Goal: Task Accomplishment & Management: Use online tool/utility

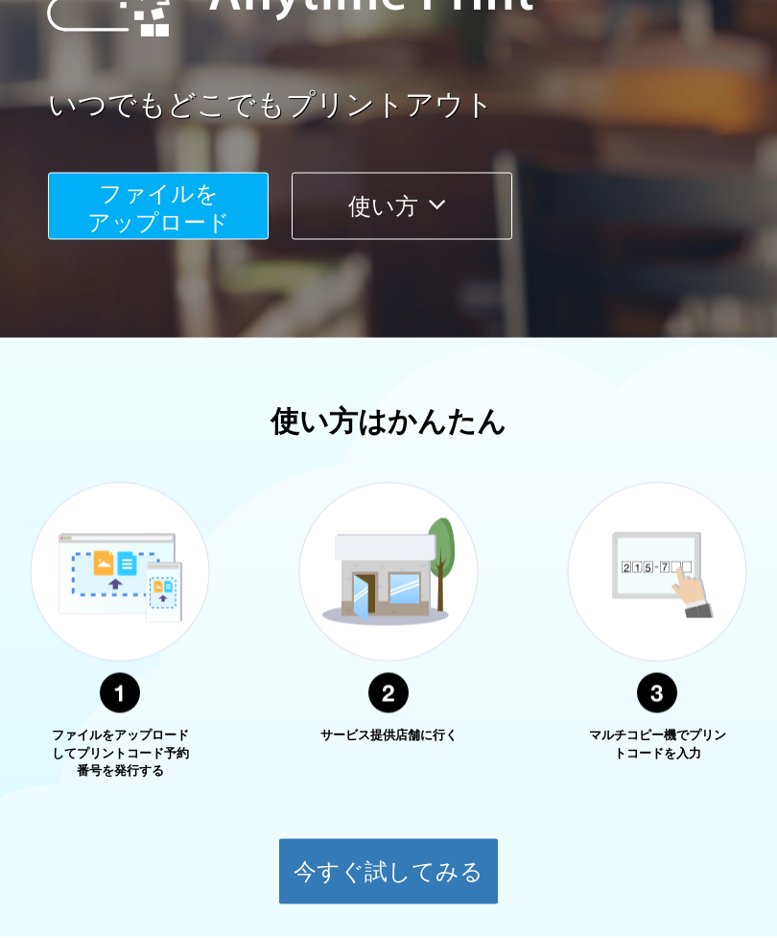
scroll to position [405, 0]
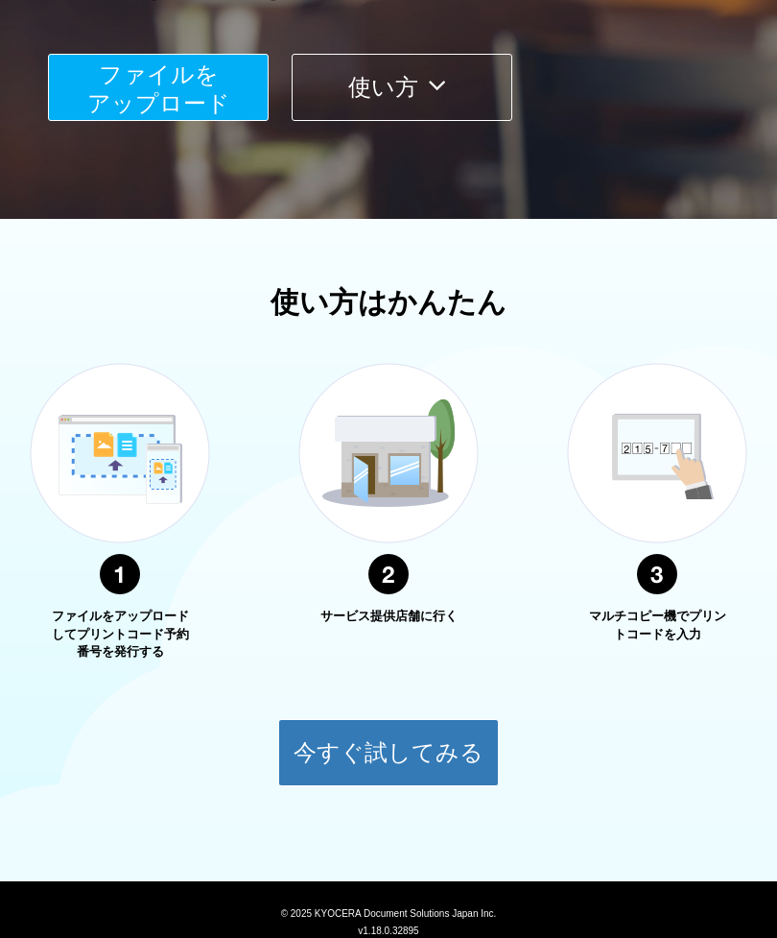
click at [401, 564] on img at bounding box center [389, 478] width 240 height 303
click at [407, 748] on button "今すぐ試してみる" at bounding box center [388, 752] width 221 height 67
click at [476, 749] on button "今すぐ試してみる" at bounding box center [388, 752] width 221 height 67
click at [370, 741] on button "今すぐ試してみる" at bounding box center [388, 752] width 221 height 67
click at [423, 753] on button "今すぐ試してみる" at bounding box center [388, 752] width 221 height 67
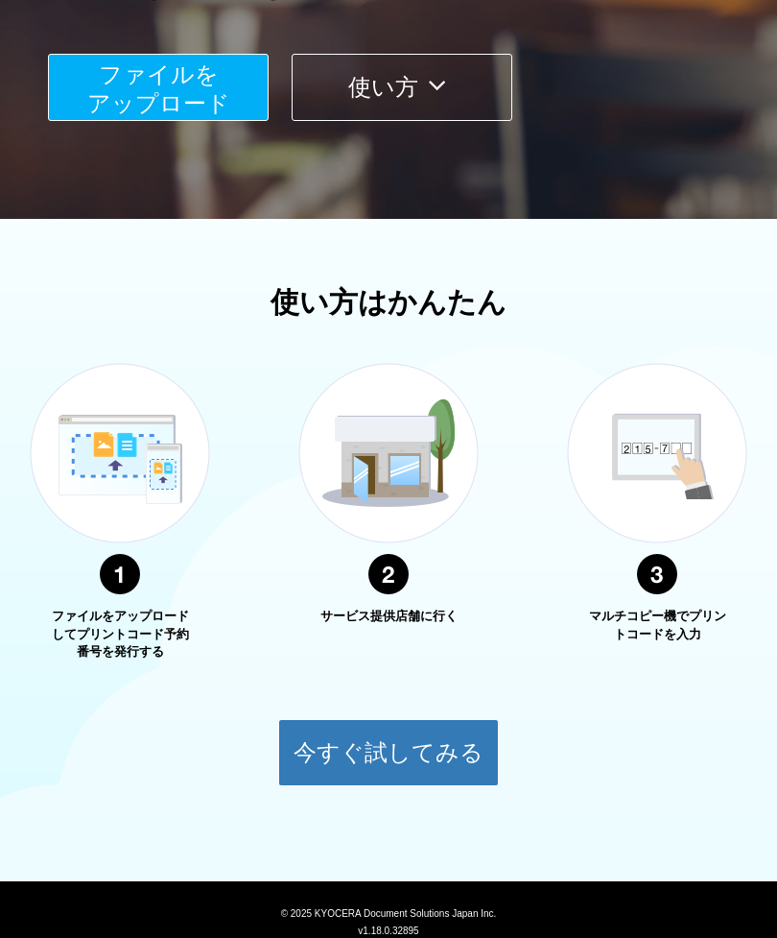
click at [406, 776] on button "今すぐ試してみる" at bounding box center [388, 752] width 221 height 67
click at [452, 755] on button "今すぐ試してみる" at bounding box center [388, 752] width 221 height 67
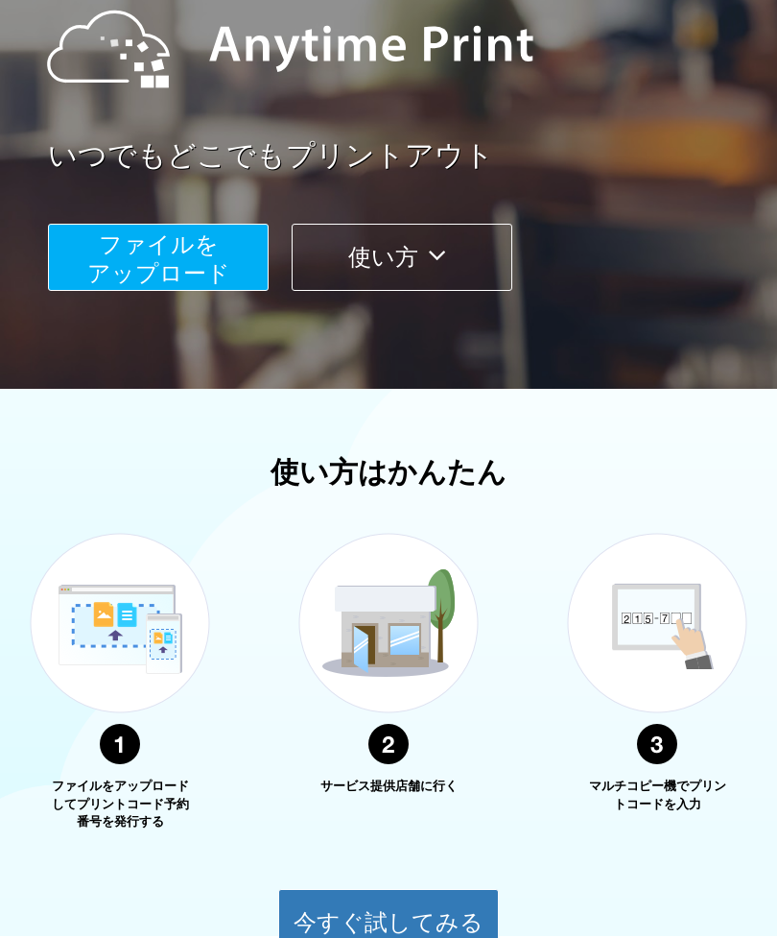
scroll to position [0, 0]
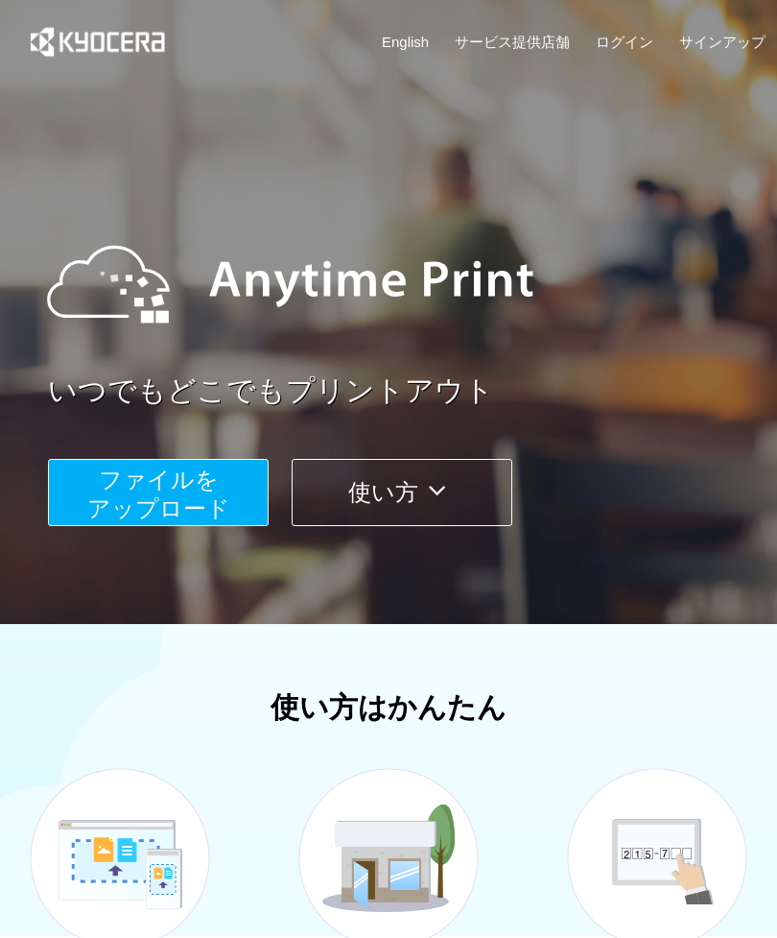
click at [117, 503] on span "ファイルを ​​アップロード" at bounding box center [158, 493] width 143 height 55
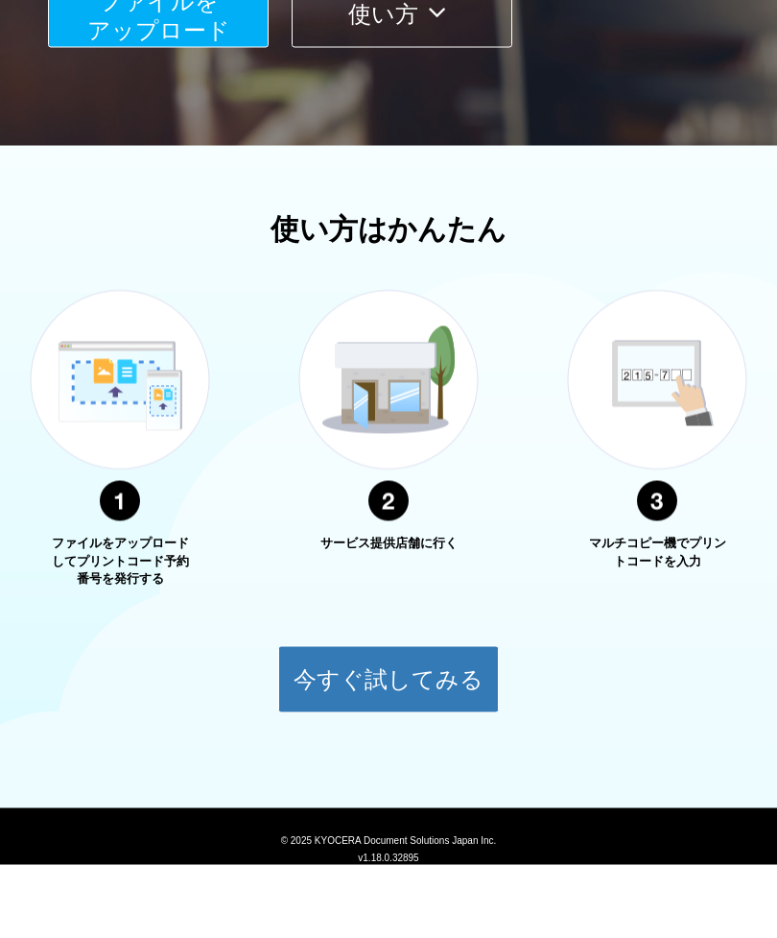
scroll to position [405, 0]
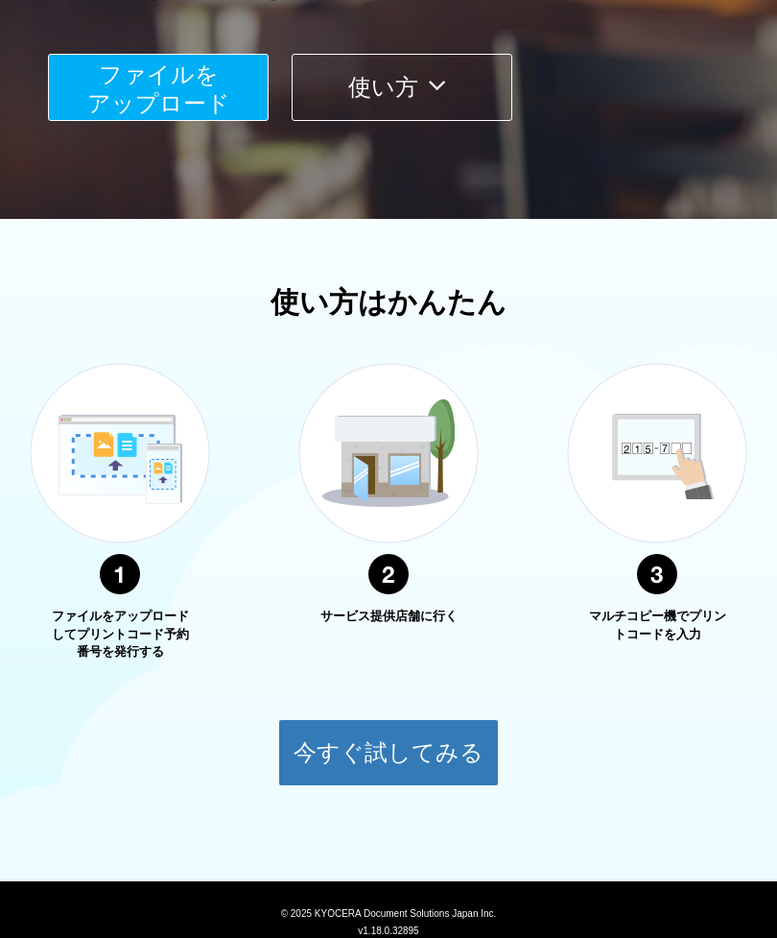
click at [328, 754] on button "今すぐ試してみる" at bounding box center [388, 752] width 221 height 67
click at [690, 937] on div "© 2025 KYOCERA Document Solutions Japan Inc. v1.18.0.32895 お問い合わせ よくあるご質問 (FAQs…" at bounding box center [388, 940] width 777 height 119
click at [383, 754] on button "今すぐ試してみる" at bounding box center [388, 752] width 221 height 67
click at [410, 771] on button "今すぐ試してみる" at bounding box center [388, 752] width 221 height 67
click at [416, 770] on button "今すぐ試してみる" at bounding box center [388, 752] width 221 height 67
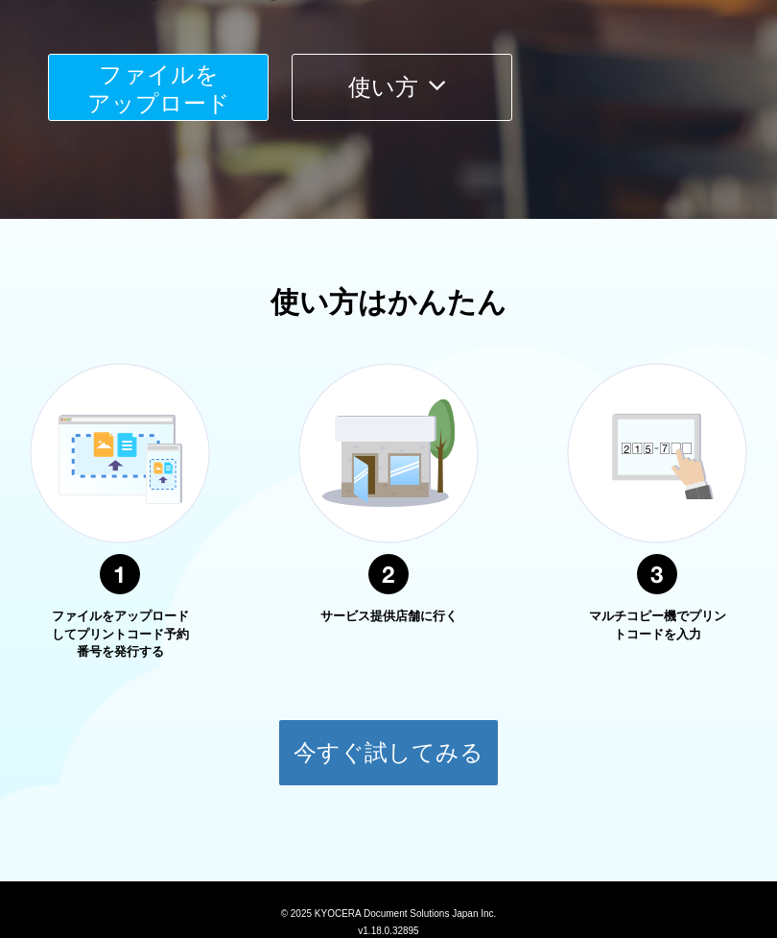
click at [441, 767] on button "今すぐ試してみる" at bounding box center [388, 752] width 221 height 67
click at [439, 782] on button "今すぐ試してみる" at bounding box center [388, 752] width 221 height 67
click at [420, 771] on button "今すぐ試してみる" at bounding box center [388, 752] width 221 height 67
click at [418, 752] on button "今すぐ試してみる" at bounding box center [388, 752] width 221 height 67
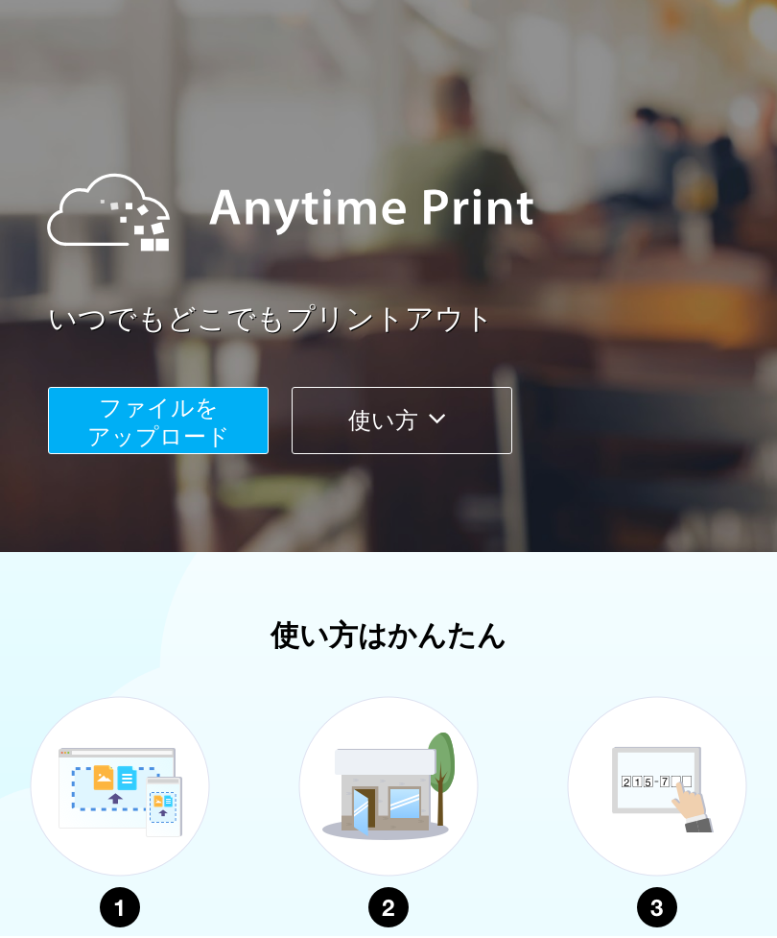
scroll to position [0, 0]
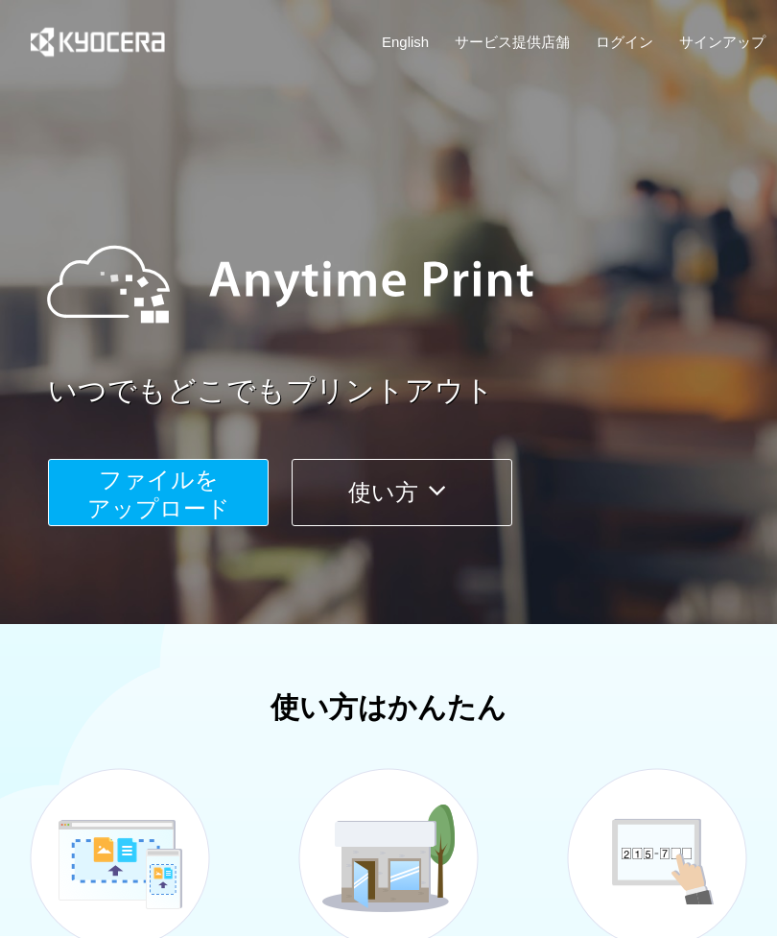
click at [532, 48] on link "サービス提供店舗" at bounding box center [512, 42] width 115 height 20
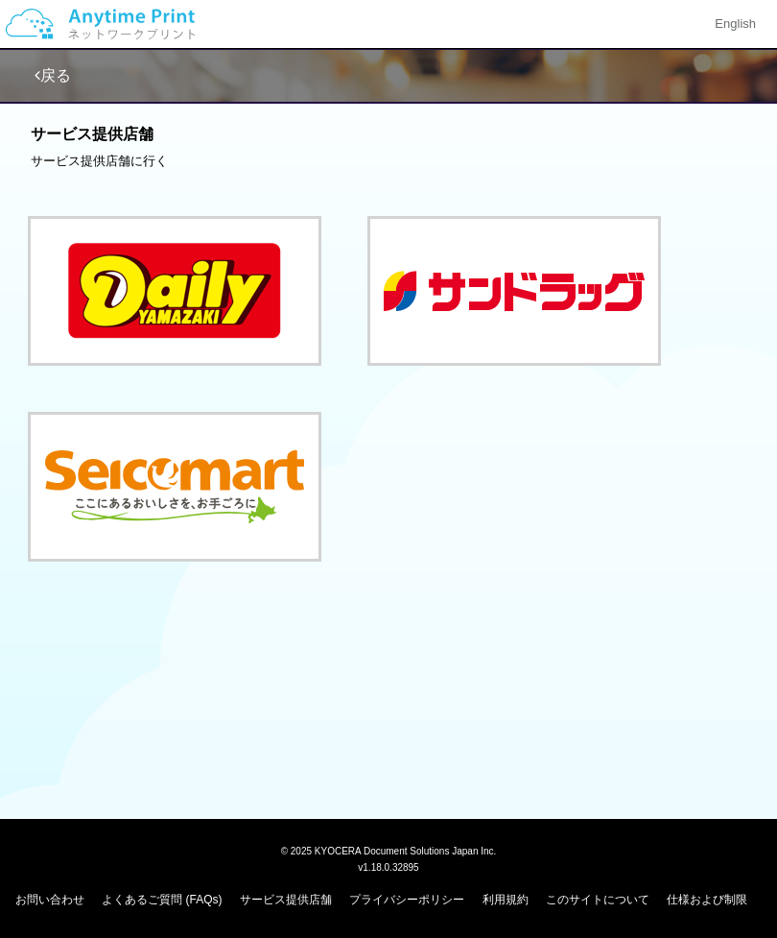
click at [201, 275] on button at bounding box center [175, 291] width 288 height 144
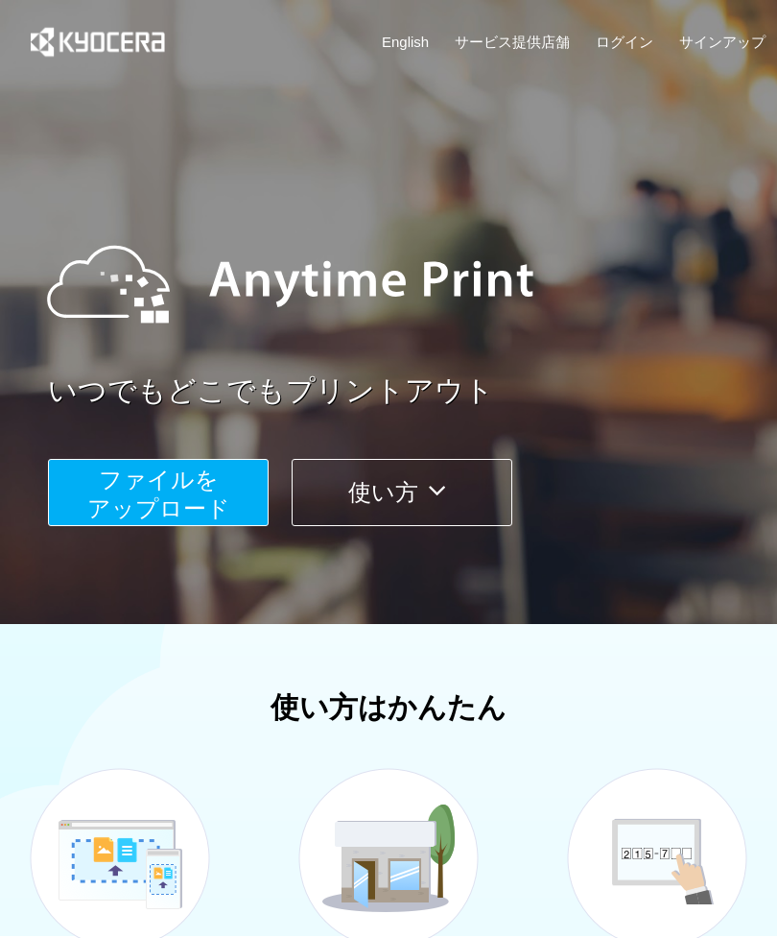
click at [729, 46] on link "サインアップ" at bounding box center [723, 42] width 86 height 20
click at [413, 36] on link "English" at bounding box center [405, 42] width 47 height 20
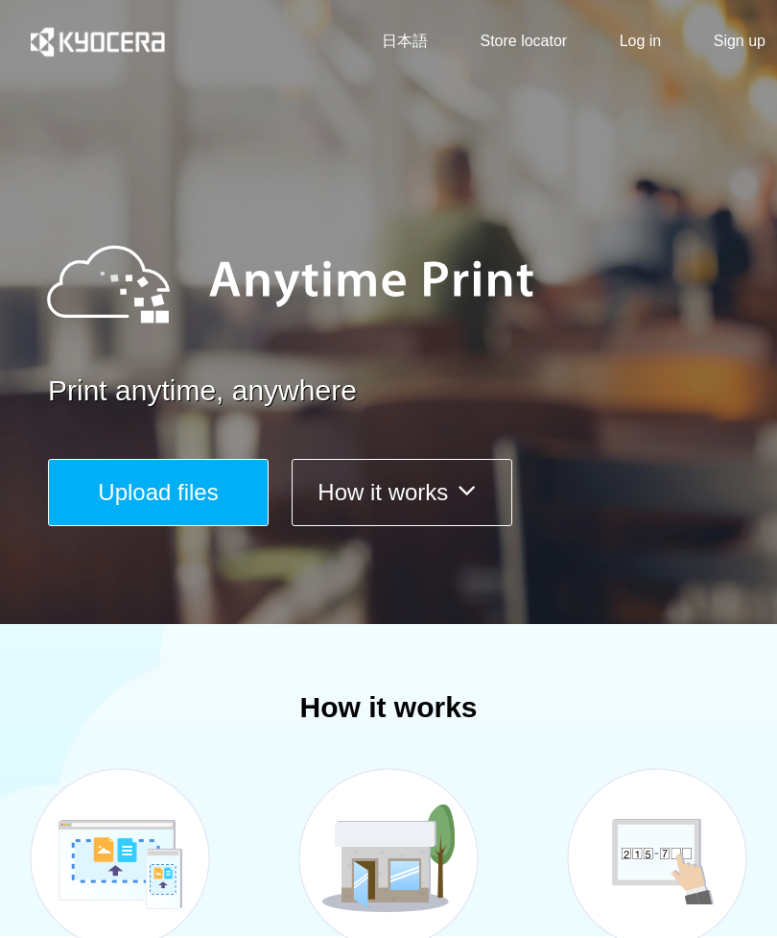
click at [419, 35] on link "日本語" at bounding box center [405, 42] width 46 height 22
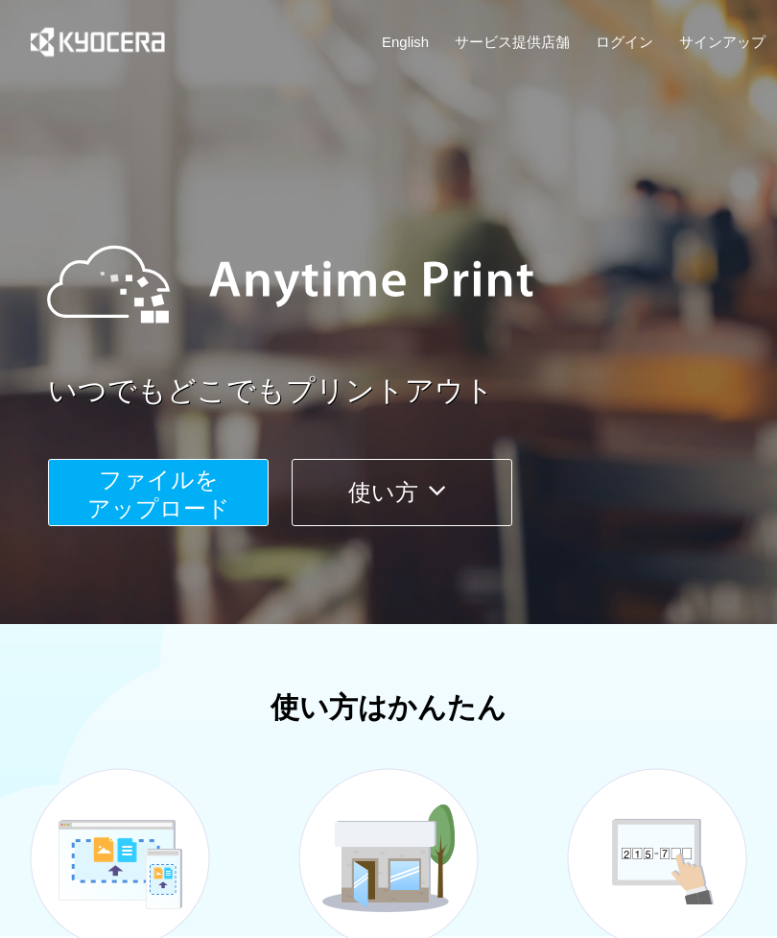
click at [631, 37] on link "ログイン" at bounding box center [625, 42] width 58 height 20
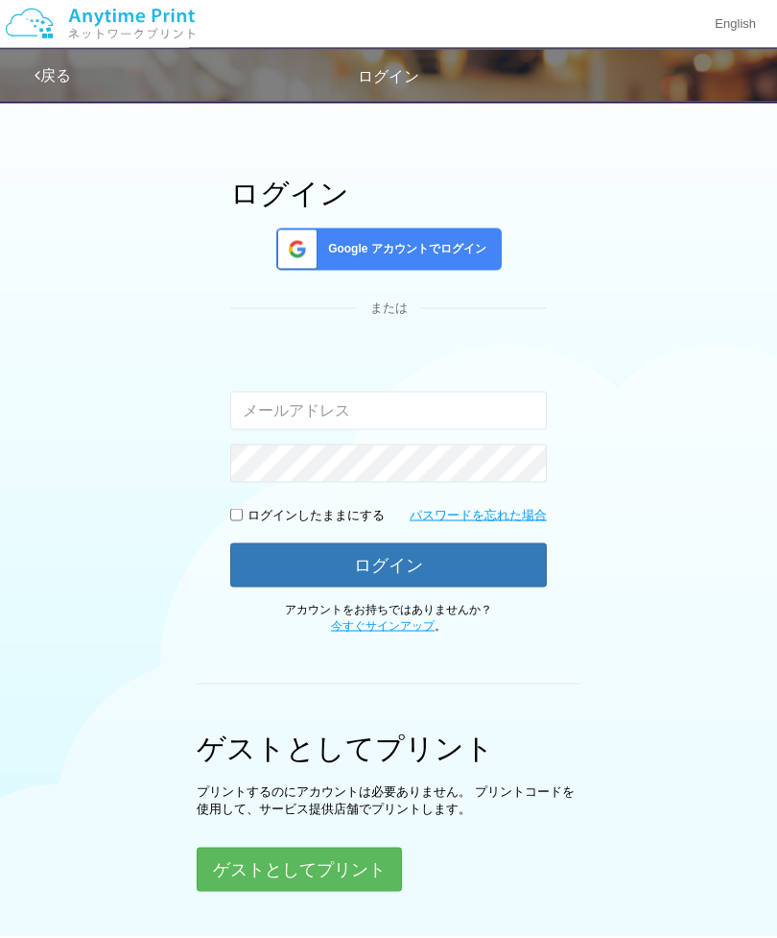
scroll to position [142, 0]
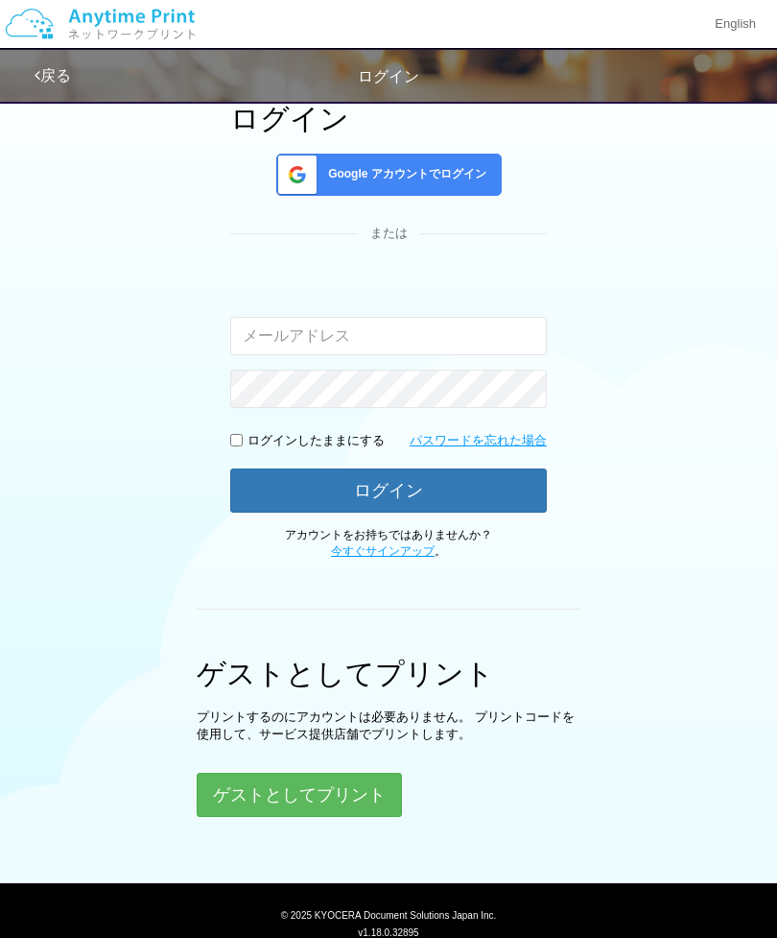
click at [369, 783] on button "ゲストとしてプリント" at bounding box center [299, 795] width 205 height 44
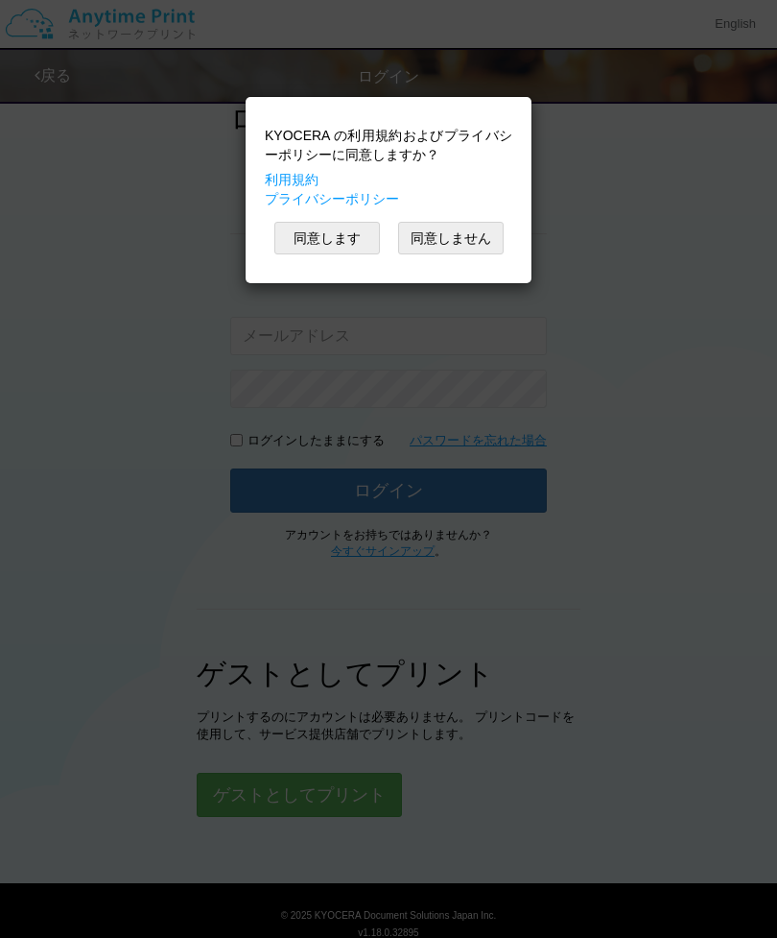
click at [340, 243] on button "同意します" at bounding box center [328, 238] width 106 height 33
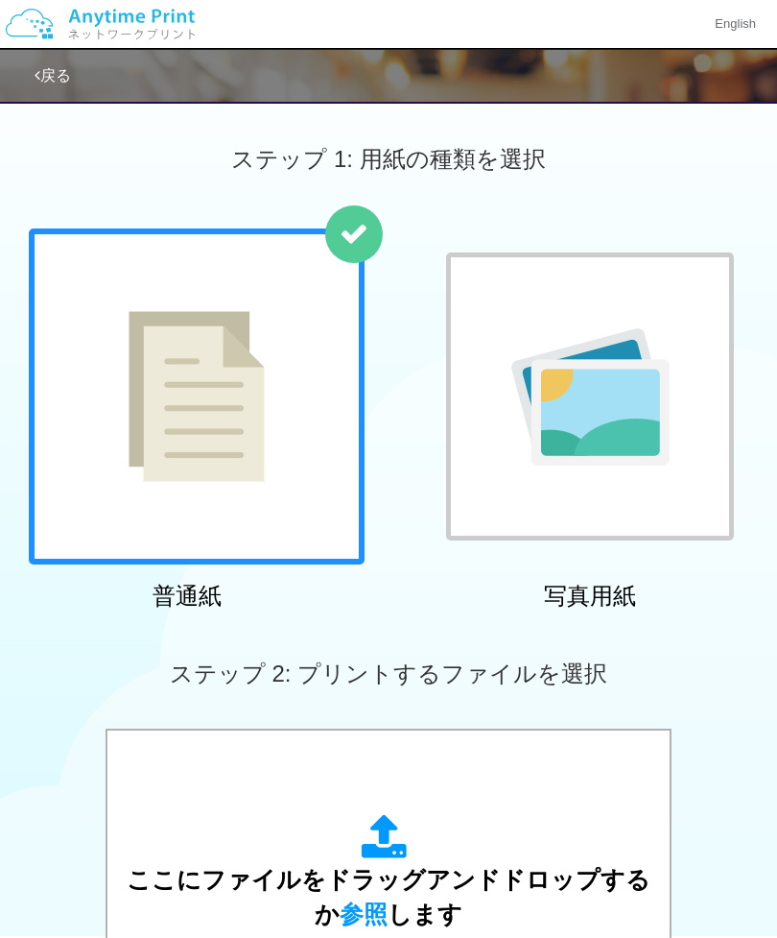
click at [296, 459] on div at bounding box center [197, 396] width 336 height 336
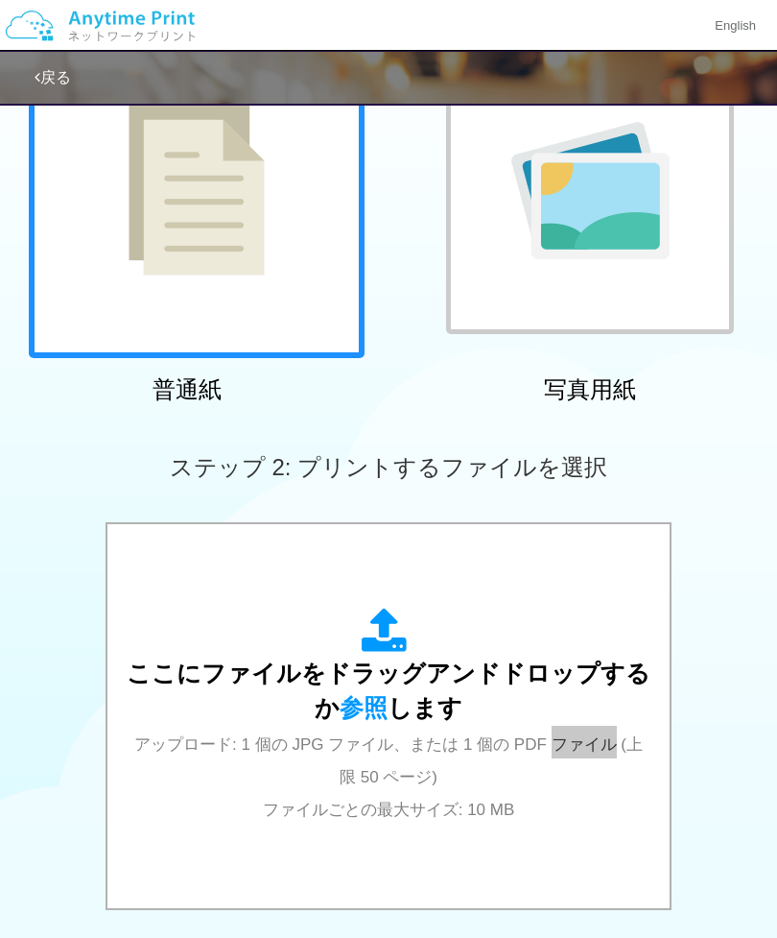
scroll to position [205, 0]
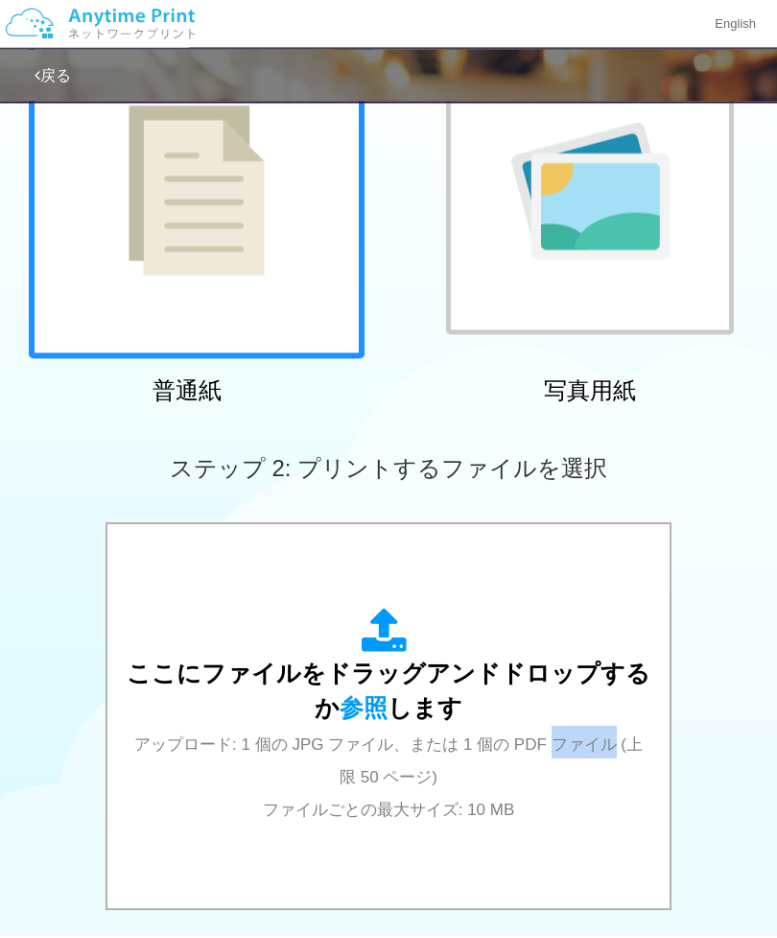
click at [740, 506] on div "ステップ 2: プリントするファイルを選択" at bounding box center [388, 468] width 777 height 109
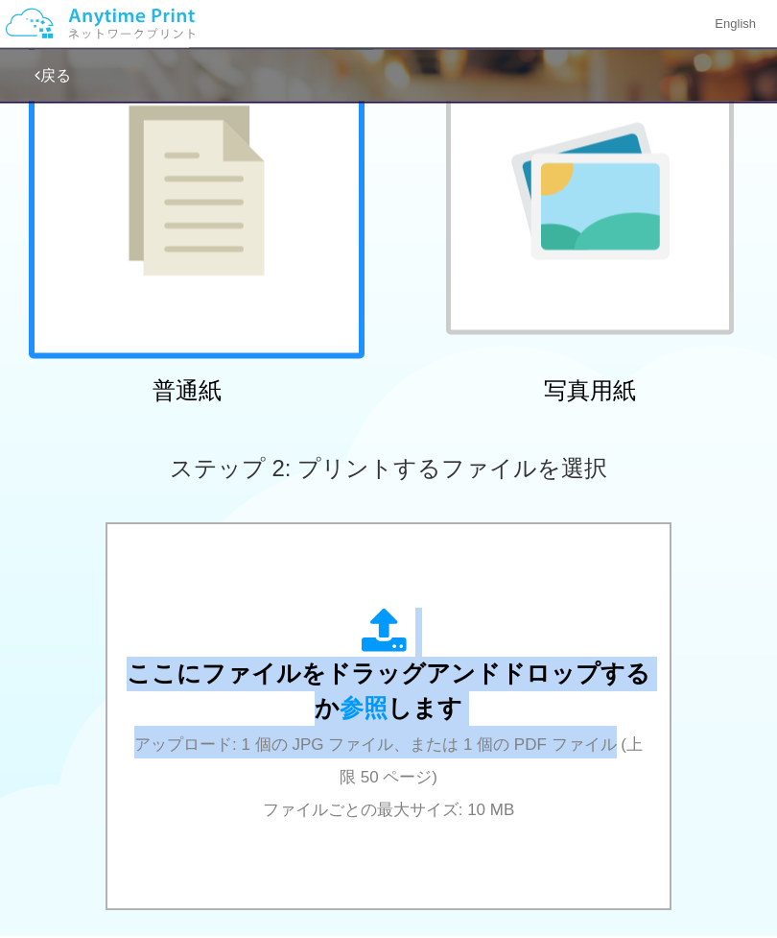
click at [734, 553] on div "ここにファイルをドラッグアンドドロップするか 参照 します アップロード: 1 個の JPG ファイル、または 1 個の PDF ファイル (上限 50 ペー…" at bounding box center [388, 719] width 777 height 392
click at [733, 707] on div "ここにファイルをドラッグアンドドロップするか 参照 します アップロード: 1 個の JPG ファイル、または 1 個の PDF ファイル (上限 50 ペー…" at bounding box center [388, 718] width 777 height 392
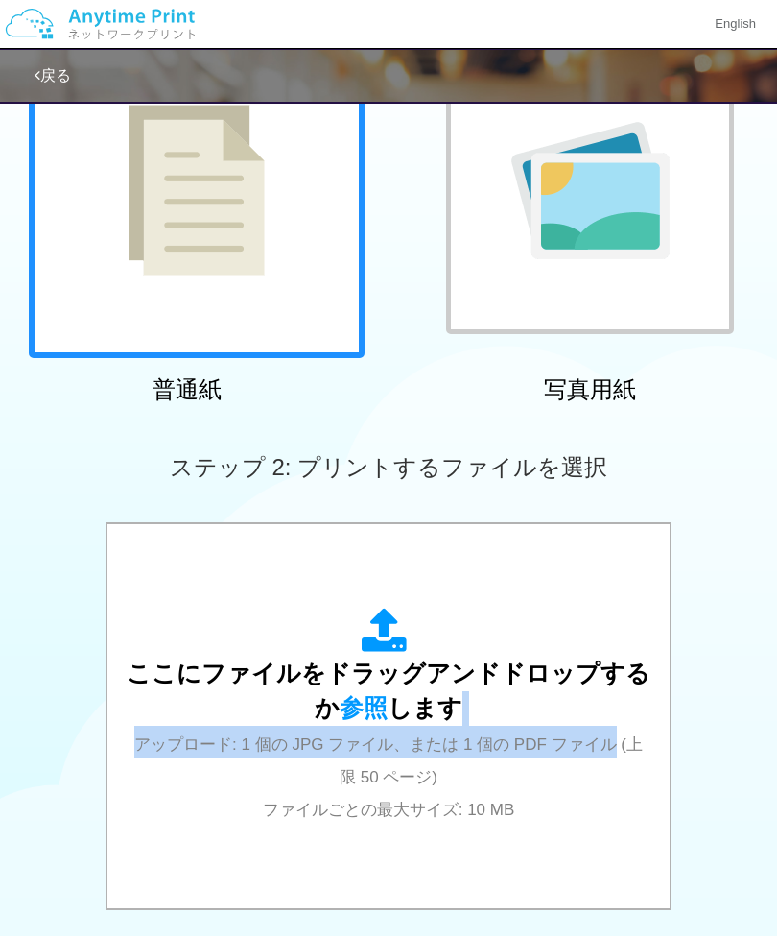
click at [741, 683] on div "ここにファイルをドラッグアンドドロップするか 参照 します アップロード: 1 個の JPG ファイル、または 1 個の PDF ファイル (上限 50 ペー…" at bounding box center [388, 718] width 777 height 392
click at [406, 615] on icon at bounding box center [389, 632] width 54 height 48
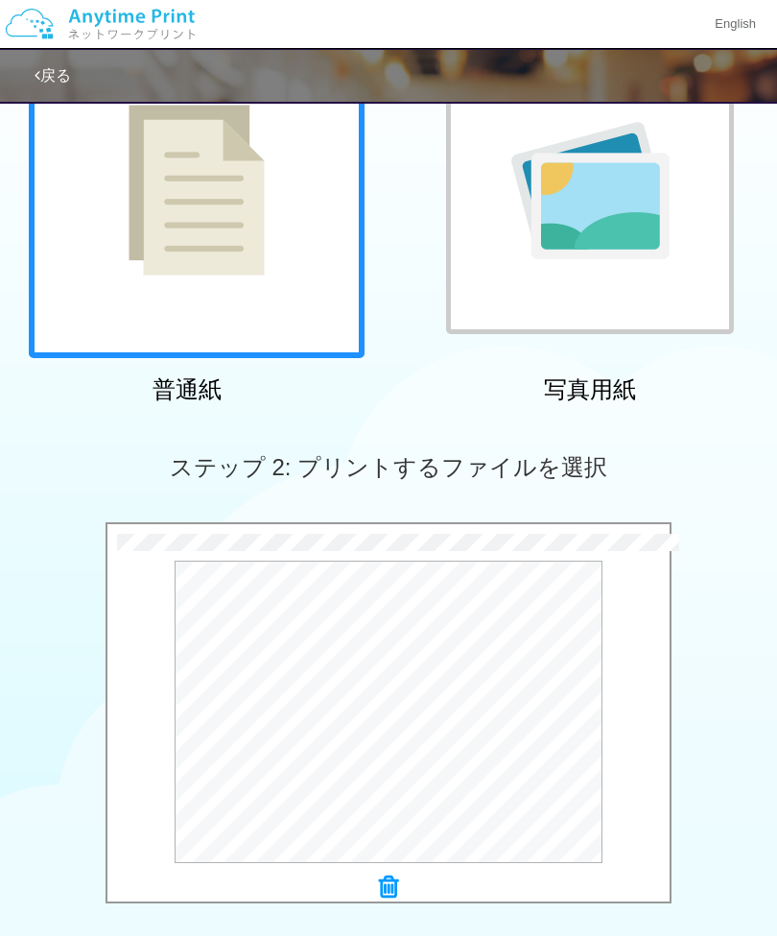
click at [0, 0] on button "プレビュー" at bounding box center [0, 0] width 0 height 0
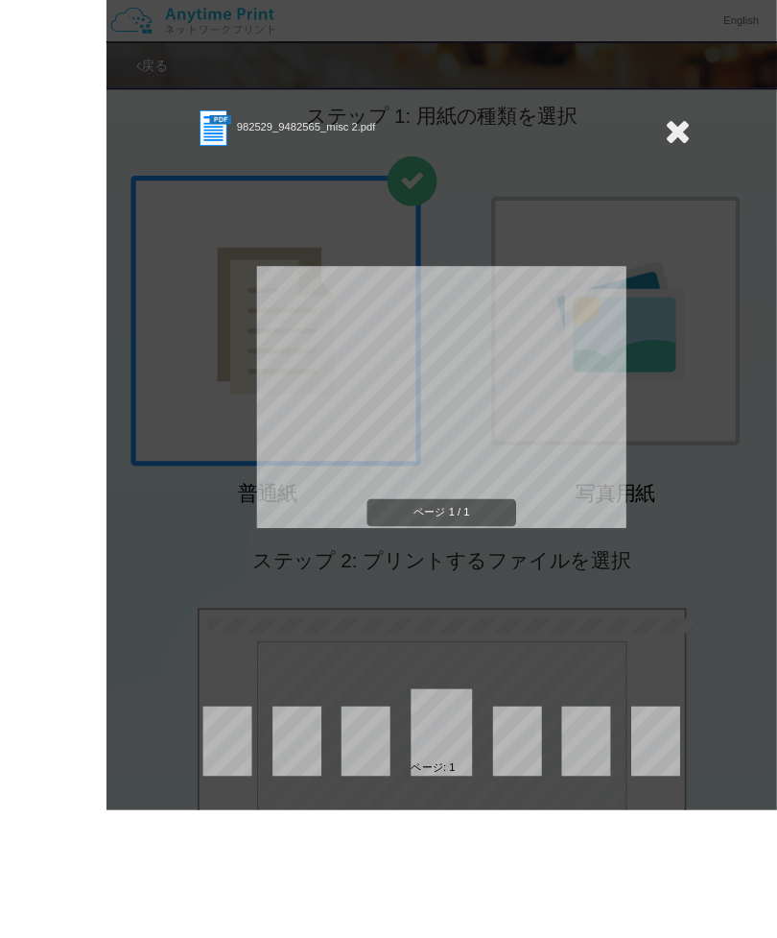
scroll to position [190, 0]
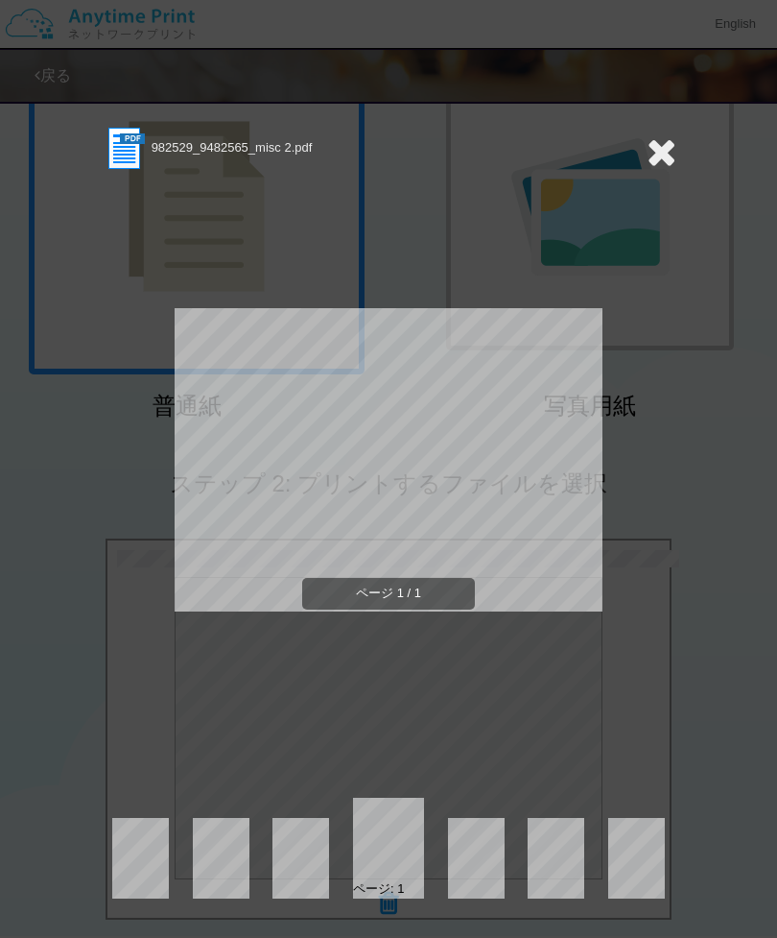
click at [660, 145] on icon at bounding box center [662, 151] width 30 height 38
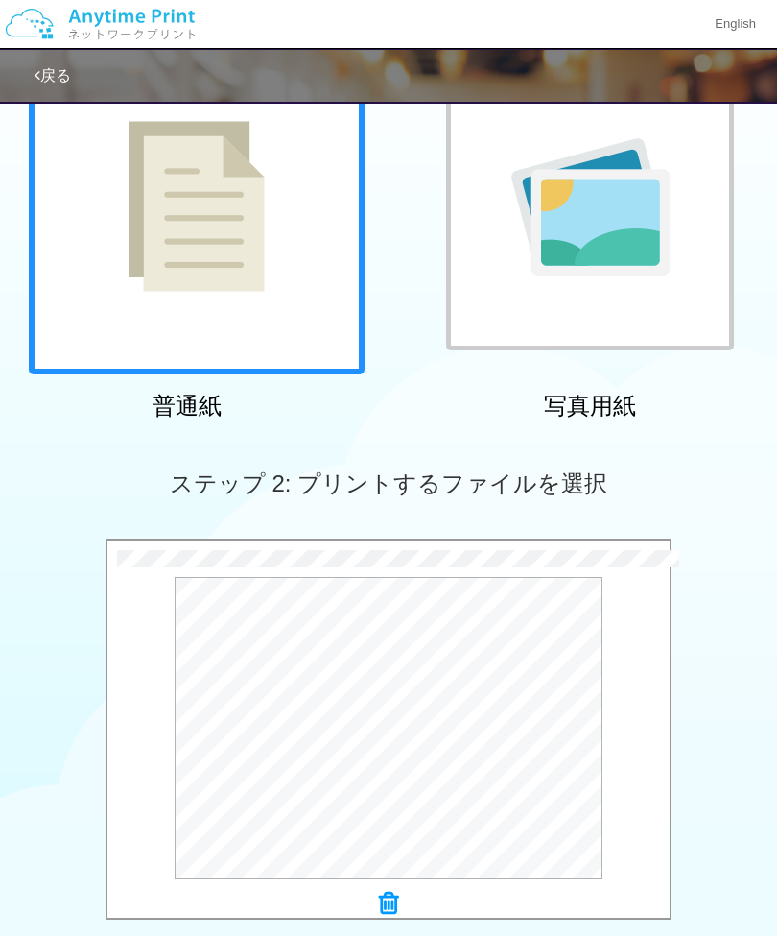
click at [721, 456] on div "ステップ 2: プリントするファイルを選択" at bounding box center [388, 483] width 777 height 109
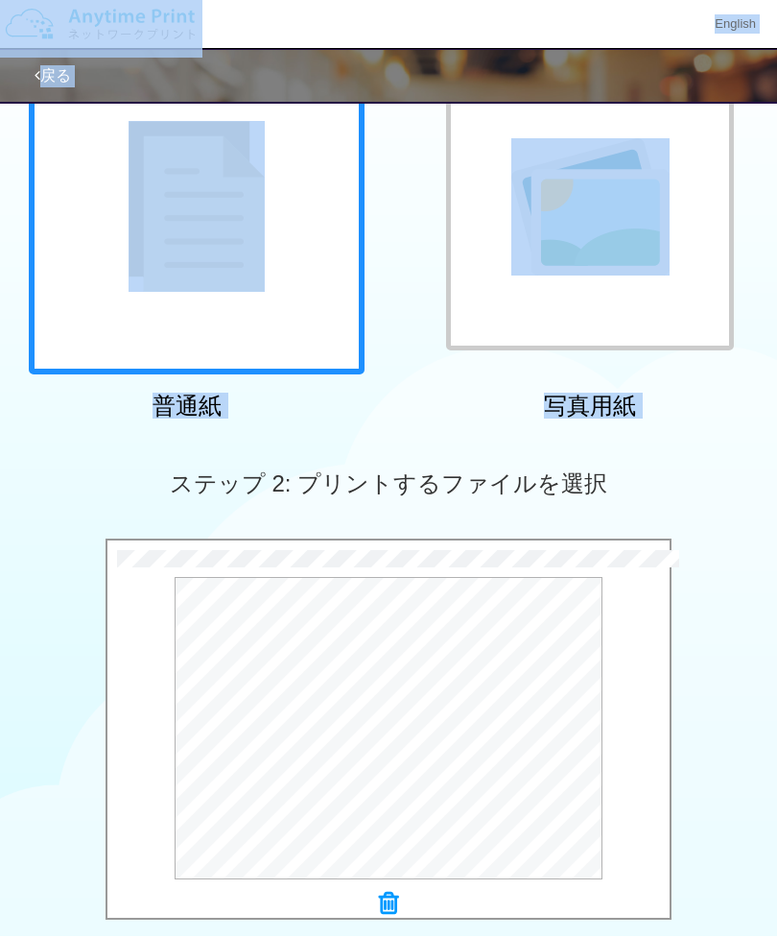
click at [761, 543] on div "0.3 MB 982529_9482565_misc 2.pdf Check Error × 982529_9482565_misc 2.pdf プレビュー" at bounding box center [388, 734] width 777 height 392
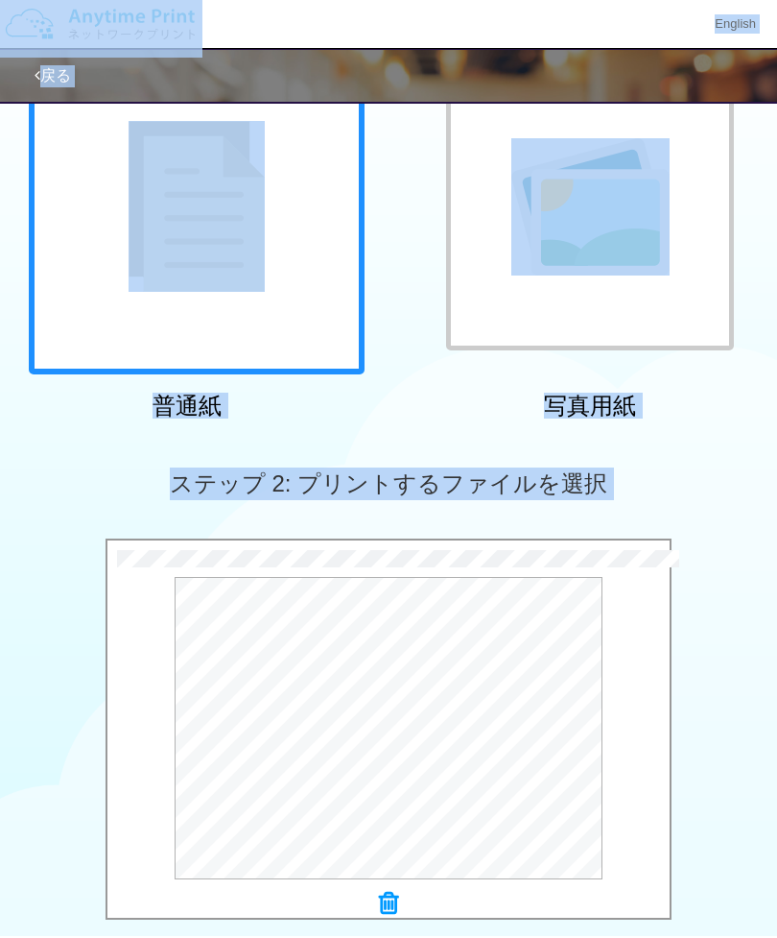
click at [730, 494] on div "ステップ 2: プリントするファイルを選択" at bounding box center [388, 483] width 777 height 109
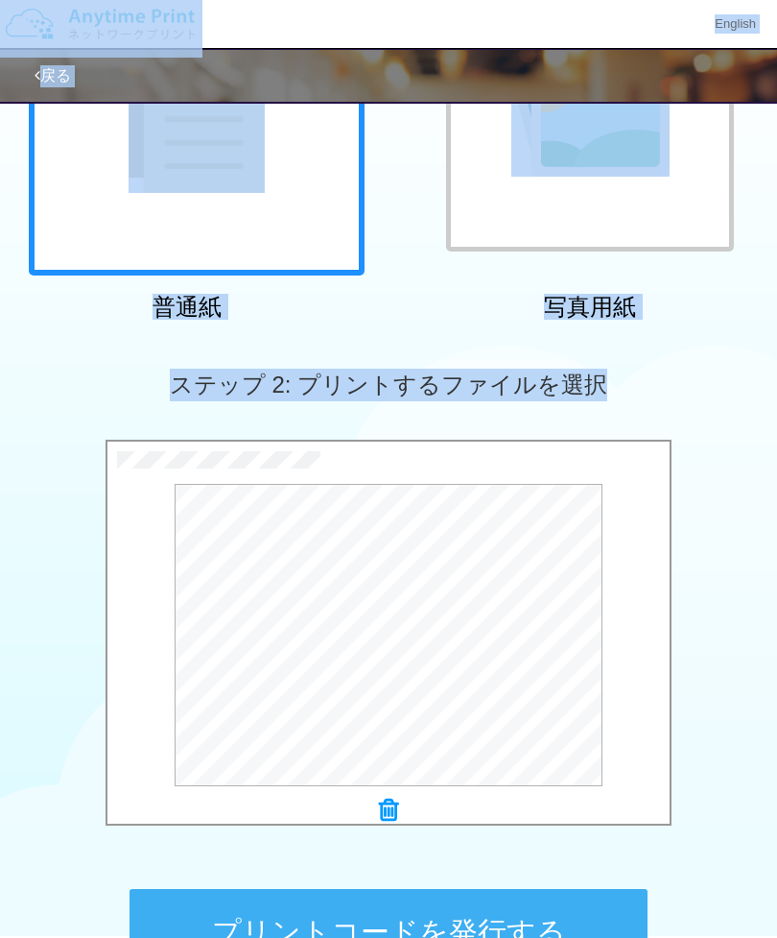
scroll to position [0, 0]
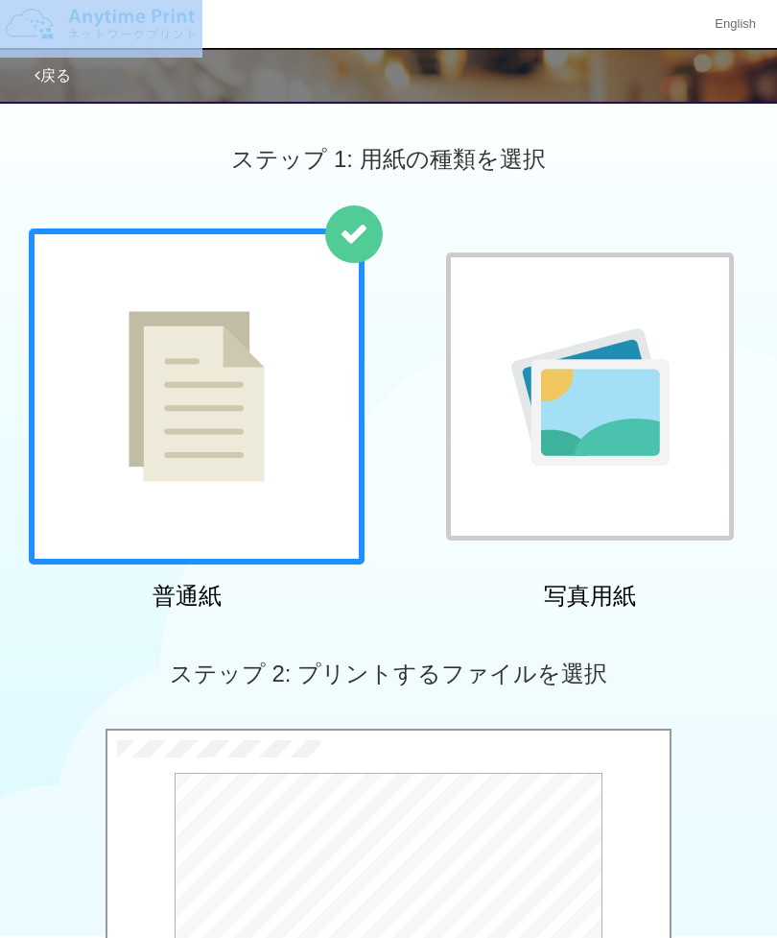
click at [581, 30] on div "English" at bounding box center [388, 24] width 777 height 49
click at [439, 22] on div "English" at bounding box center [388, 24] width 777 height 49
click at [477, 26] on div "English" at bounding box center [388, 24] width 777 height 49
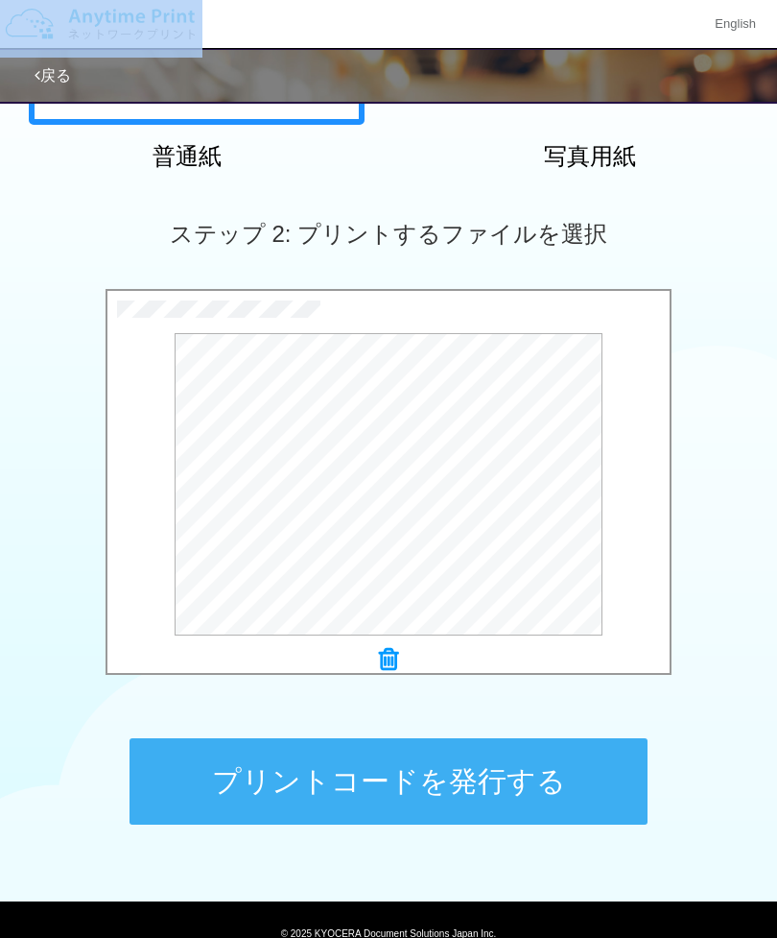
scroll to position [460, 0]
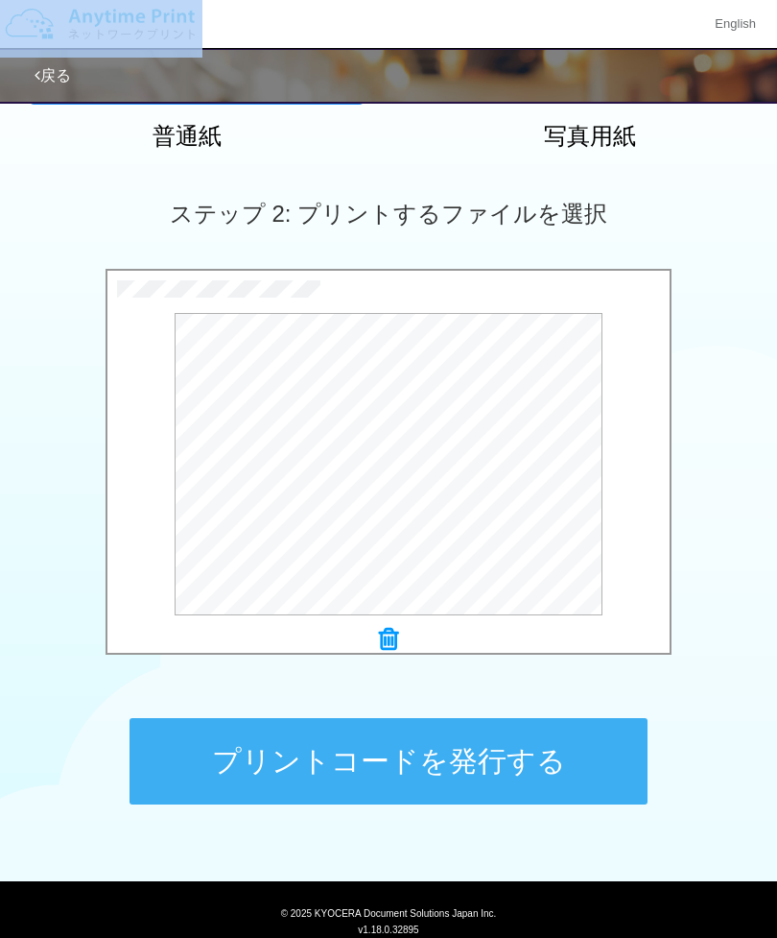
click at [513, 759] on button "プリントコードを発行する" at bounding box center [389, 761] width 518 height 86
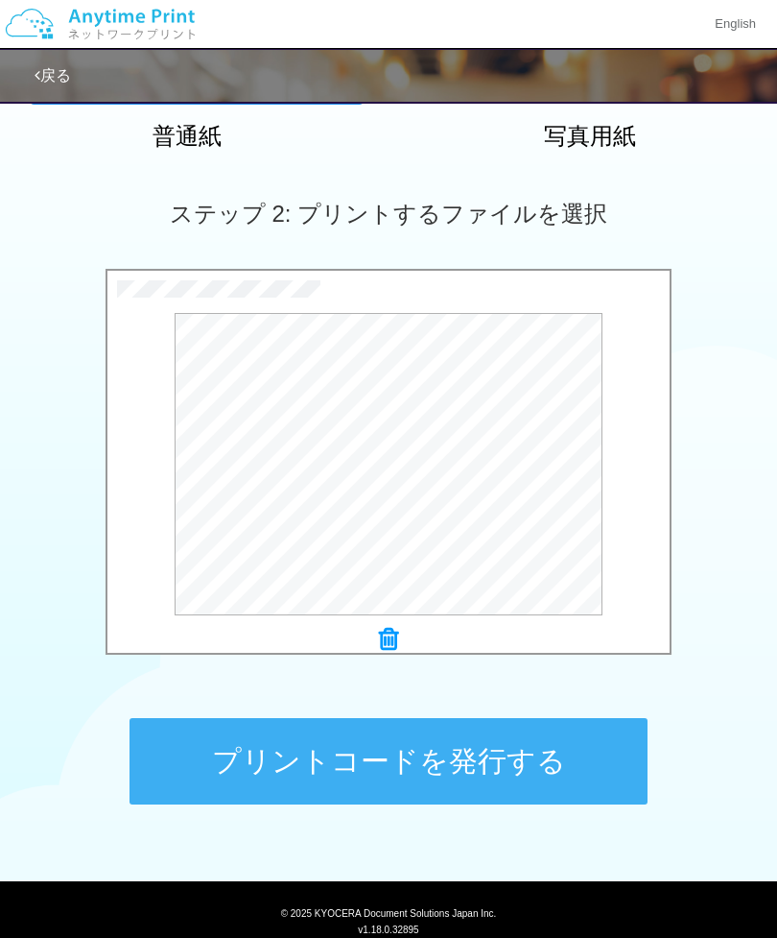
scroll to position [0, 0]
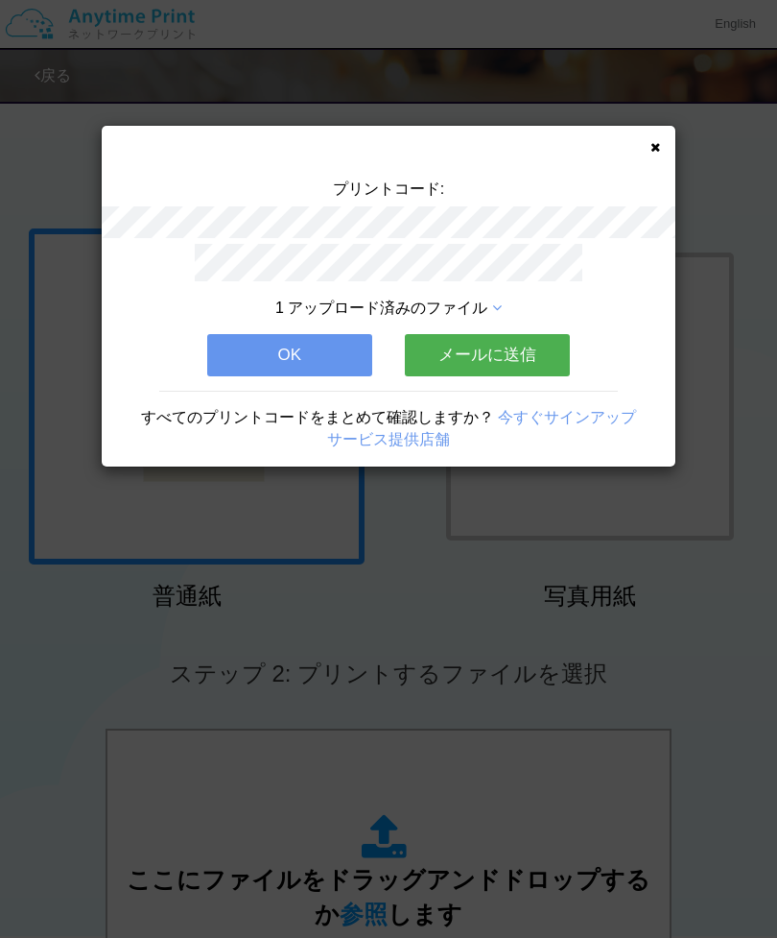
click at [485, 300] on span "1 アップロード済みのファイル" at bounding box center [381, 307] width 212 height 16
click at [478, 315] on div "1 アップロード済みのファイル" at bounding box center [389, 309] width 402 height 22
click at [651, 152] on icon at bounding box center [656, 147] width 10 height 12
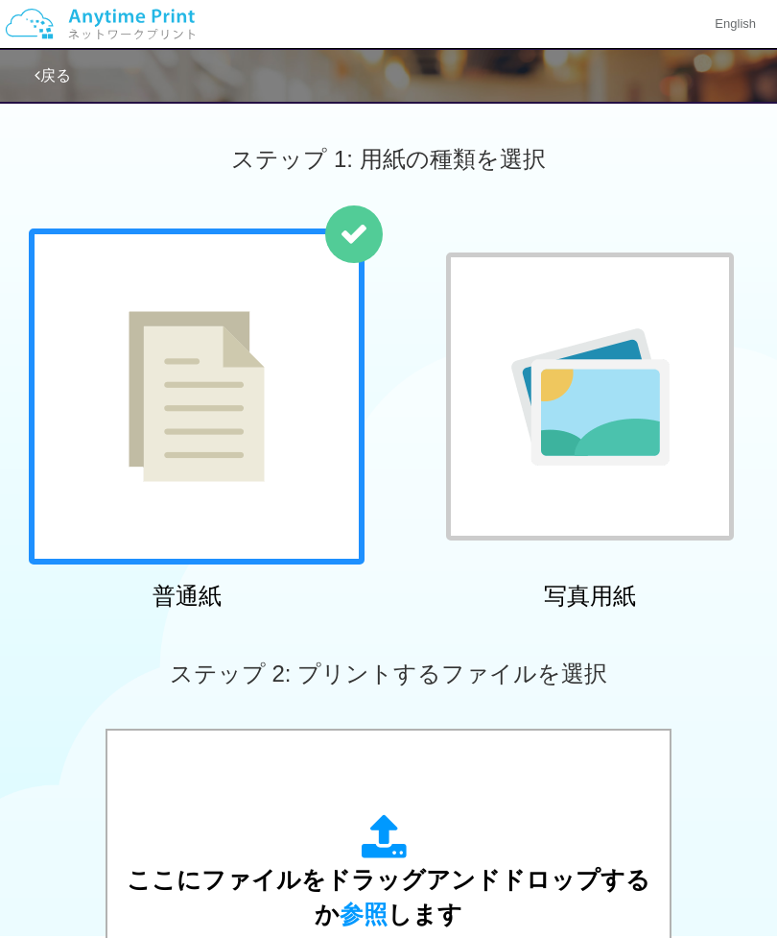
click at [55, 83] on link "戻る" at bounding box center [53, 75] width 36 height 16
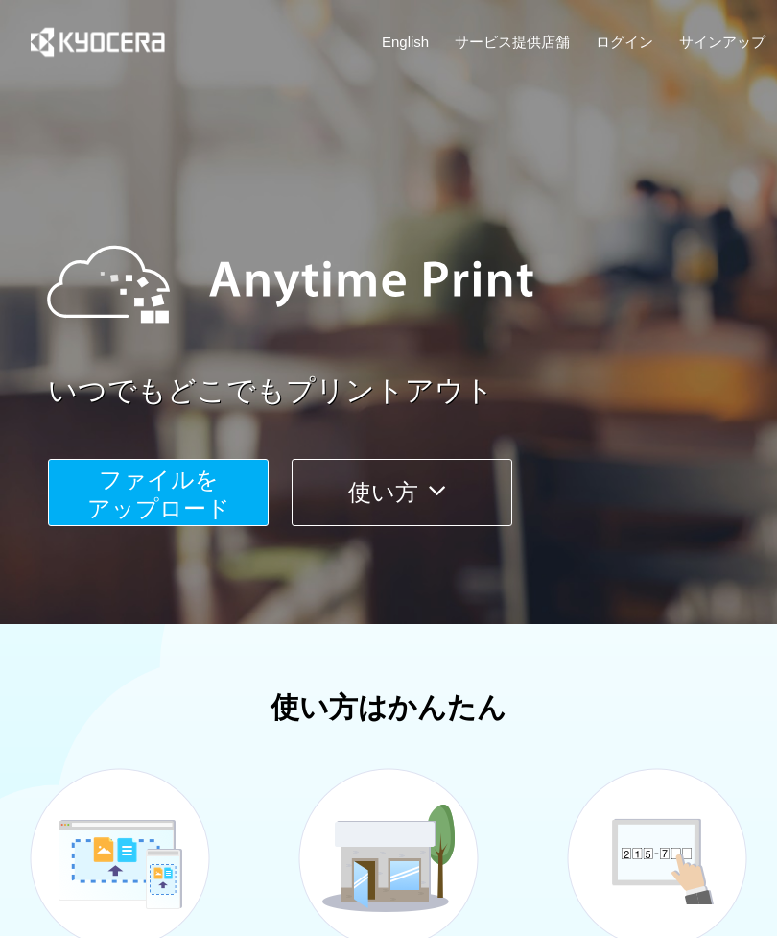
click at [628, 32] on link "ログイン" at bounding box center [625, 42] width 58 height 20
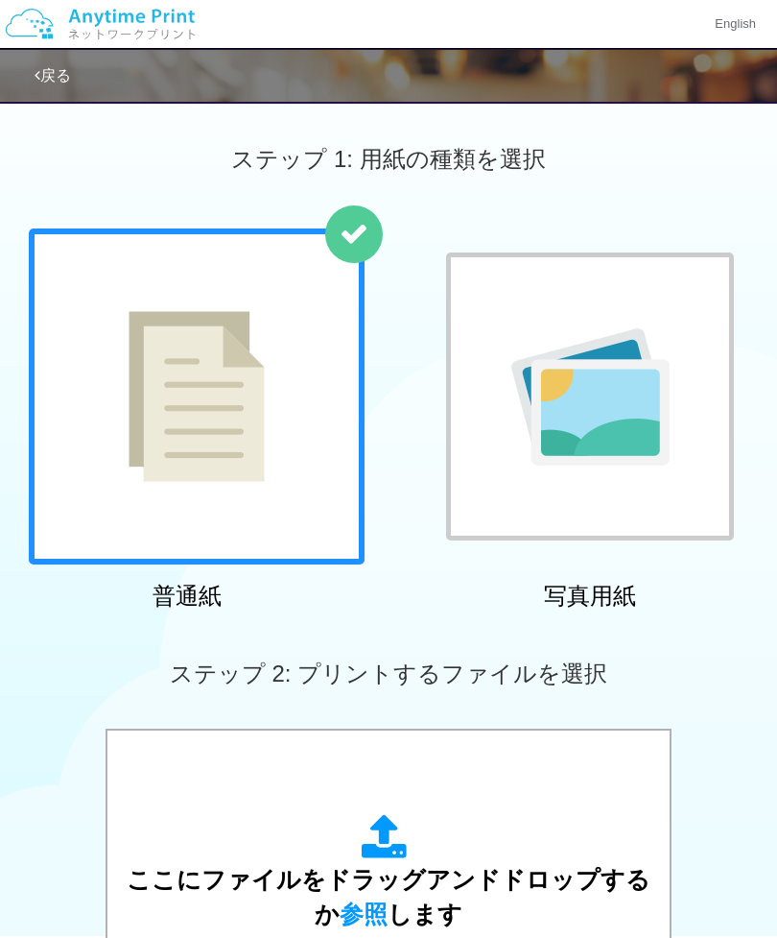
click at [299, 473] on div at bounding box center [197, 396] width 336 height 336
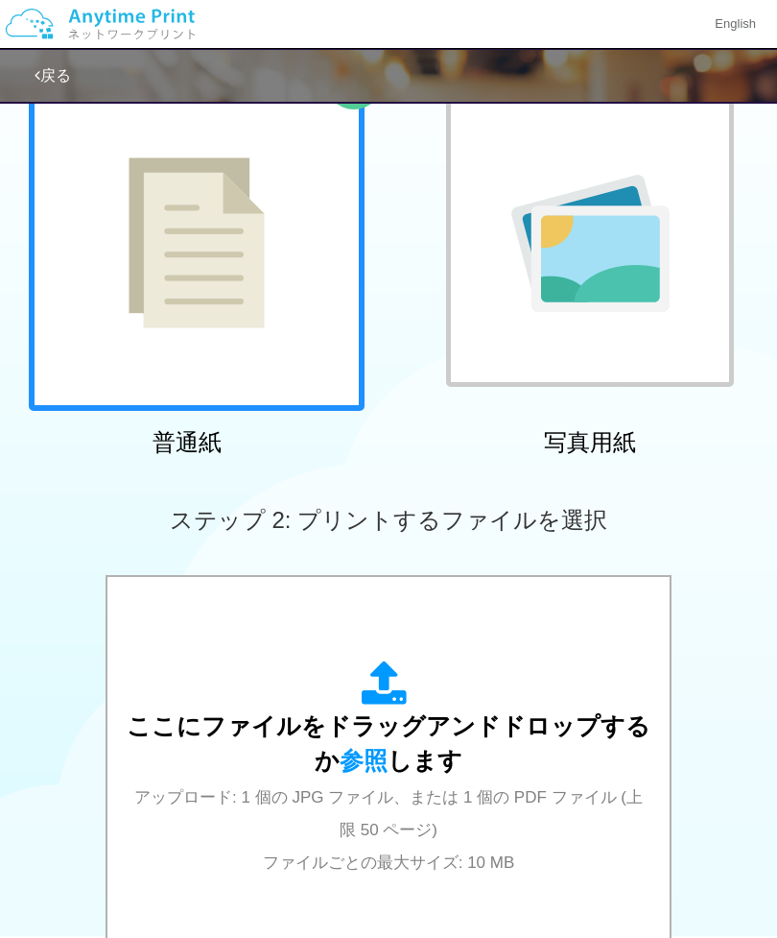
scroll to position [460, 0]
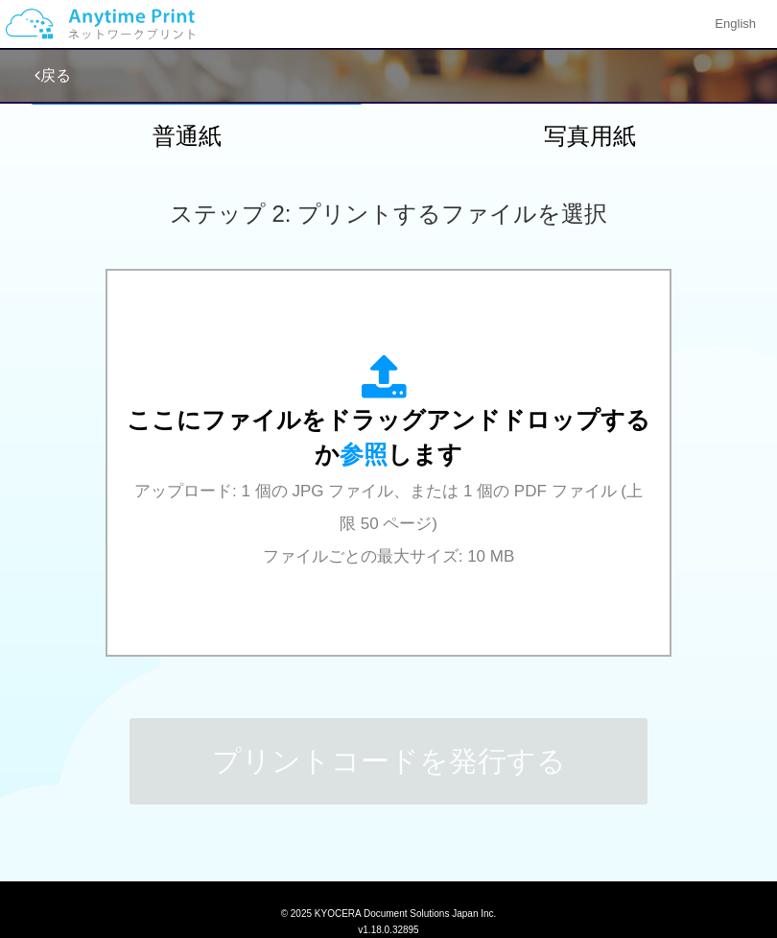
click at [443, 384] on div "ここにファイルをドラッグアンドドロップするか 参照 します アップロード: 1 個の JPG ファイル、または 1 個の PDF ファイル (上限 50 ペー…" at bounding box center [389, 462] width 524 height 217
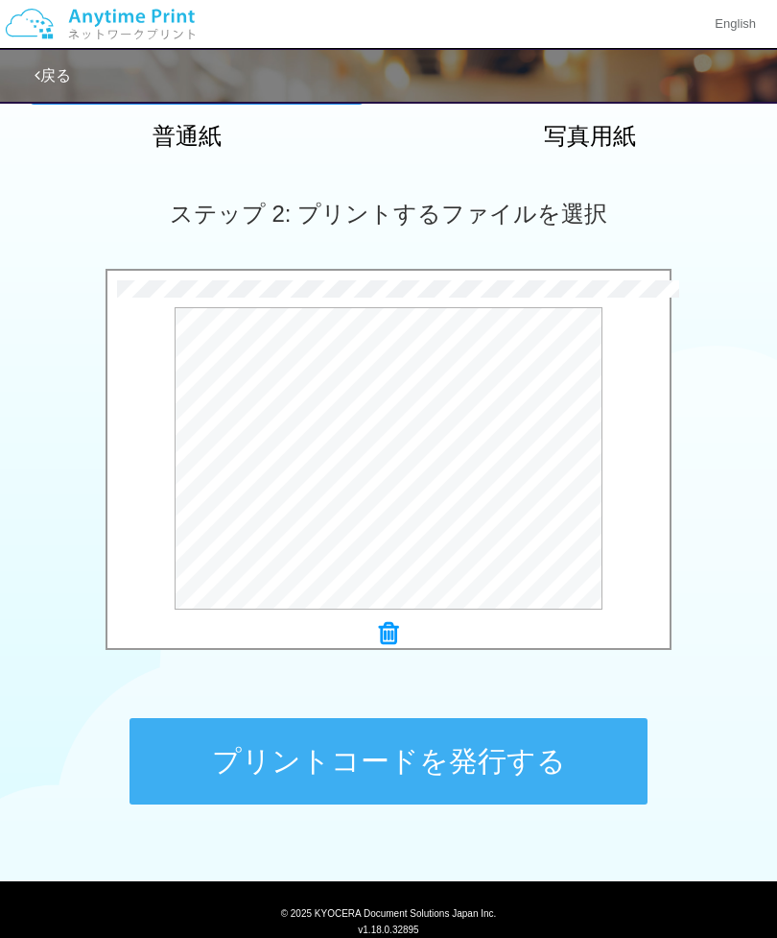
click at [607, 773] on button "プリントコードを発行する" at bounding box center [389, 761] width 518 height 86
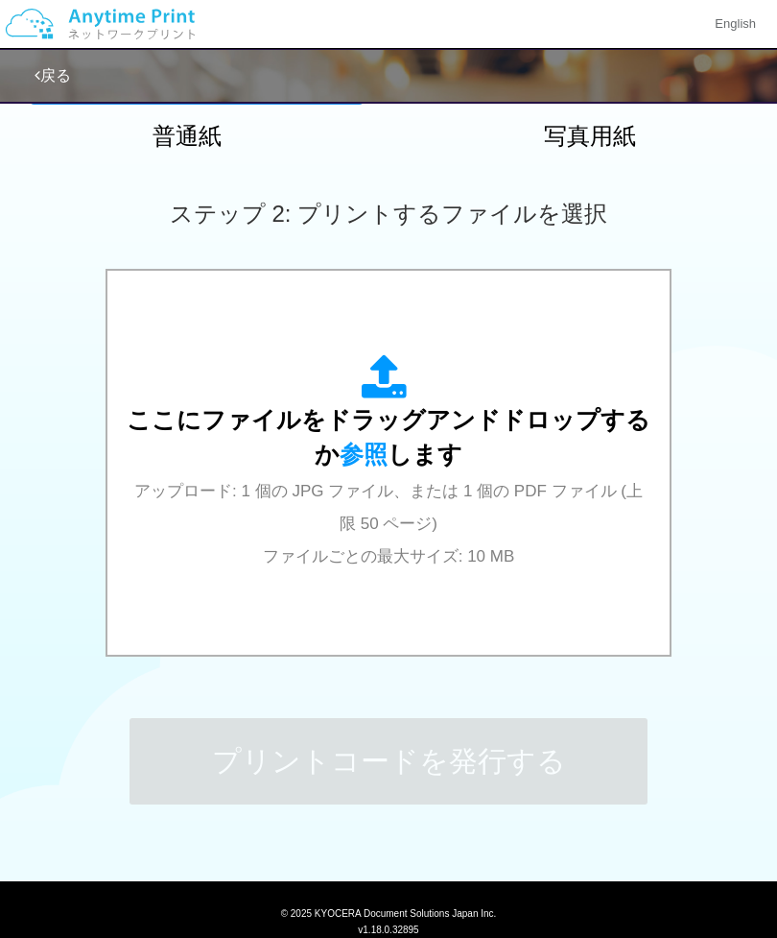
scroll to position [0, 0]
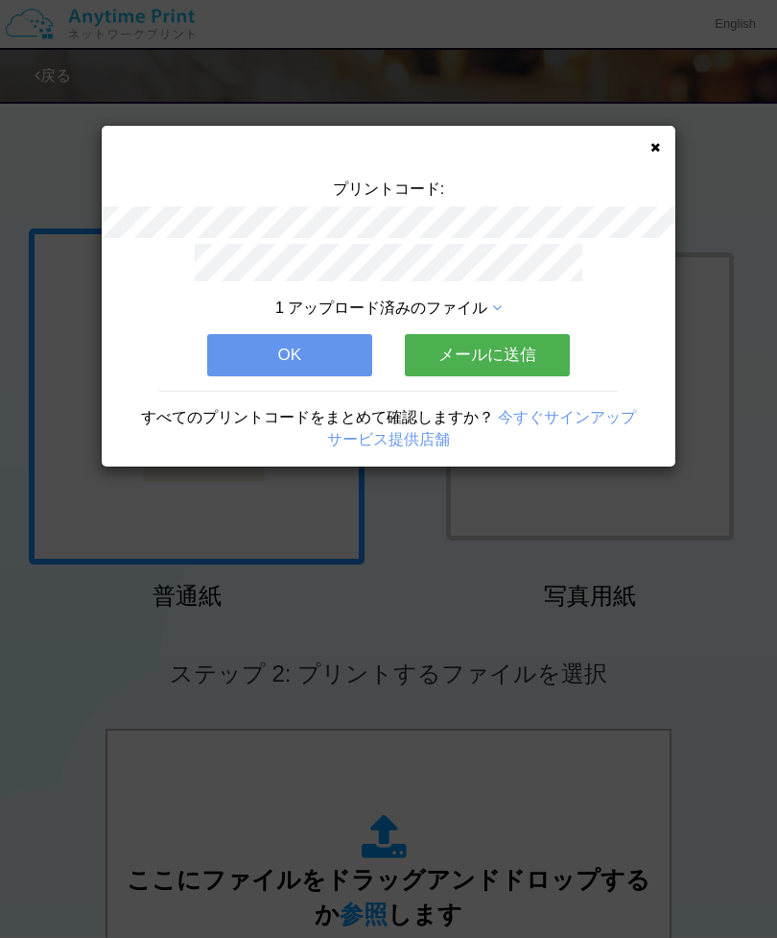
click at [477, 304] on span "1 アップロード済みのファイル" at bounding box center [381, 307] width 212 height 16
click at [322, 349] on button "OK" at bounding box center [289, 355] width 165 height 42
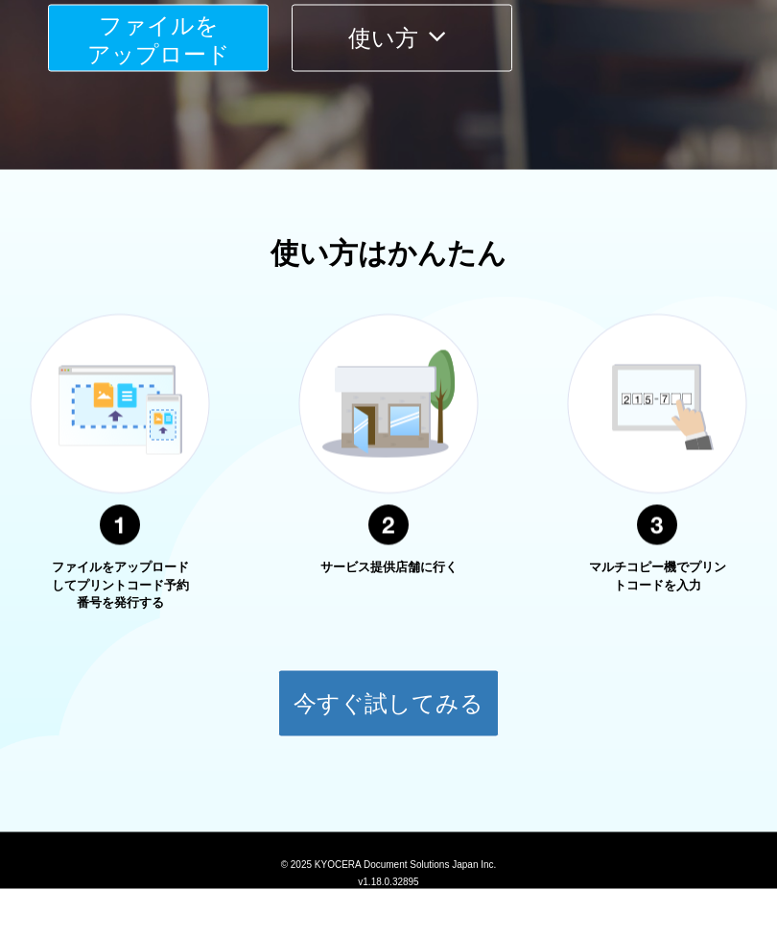
scroll to position [405, 0]
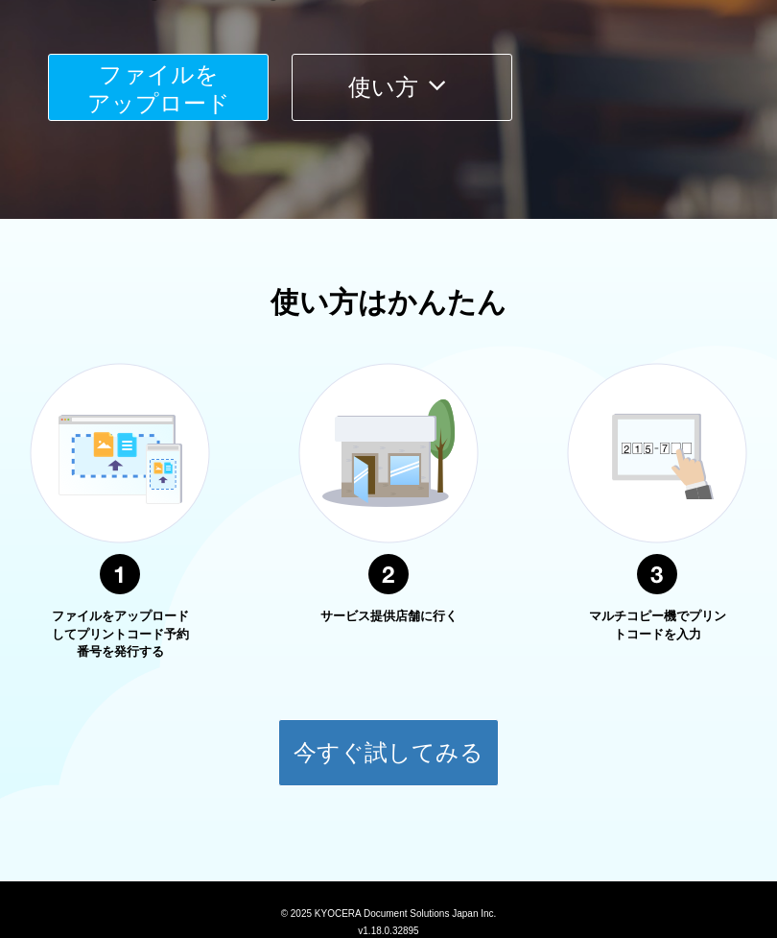
click at [421, 762] on button "今すぐ試してみる" at bounding box center [388, 752] width 221 height 67
click at [284, 766] on button "今すぐ試してみる" at bounding box center [388, 752] width 221 height 67
click at [434, 735] on button "今すぐ試してみる" at bounding box center [388, 752] width 221 height 67
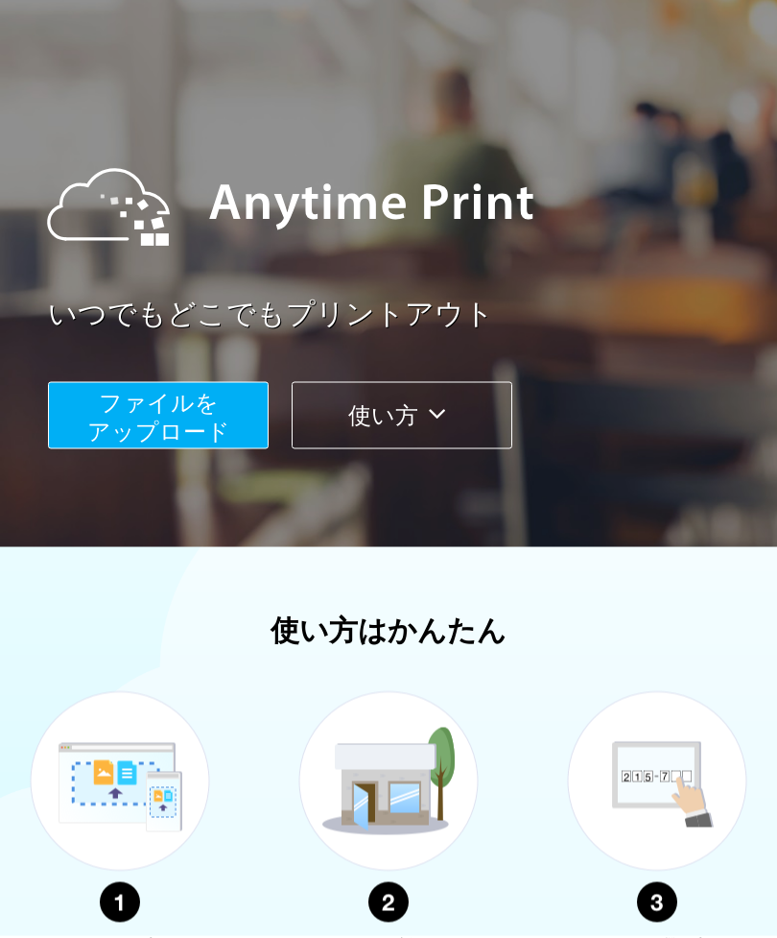
scroll to position [23, 0]
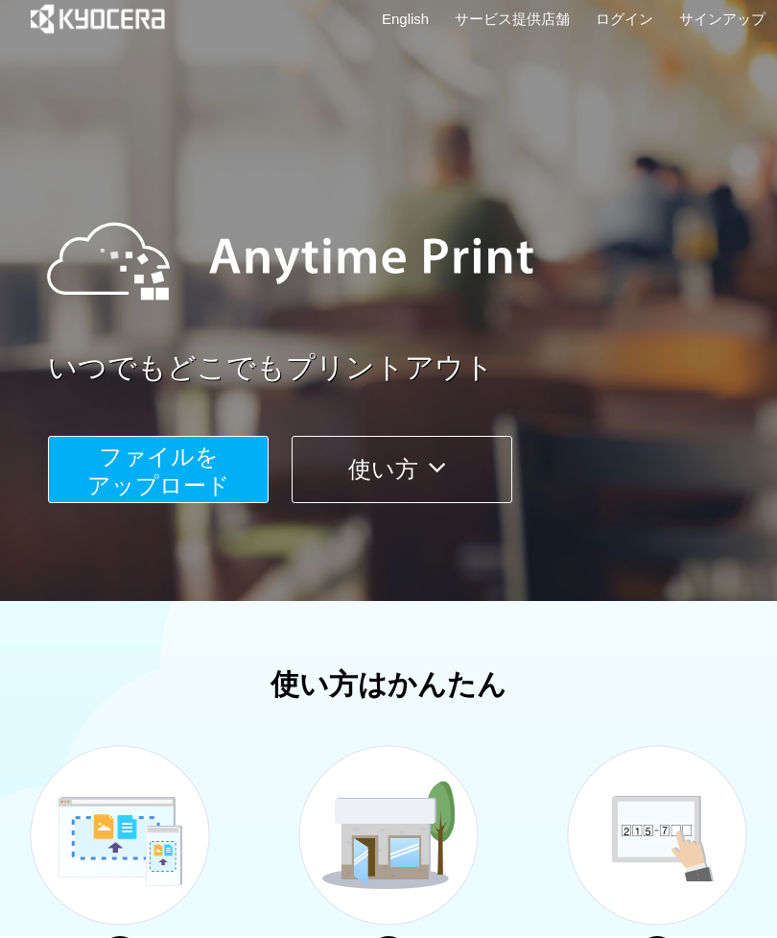
click at [240, 469] on button "ファイルを ​​アップロード" at bounding box center [158, 469] width 221 height 67
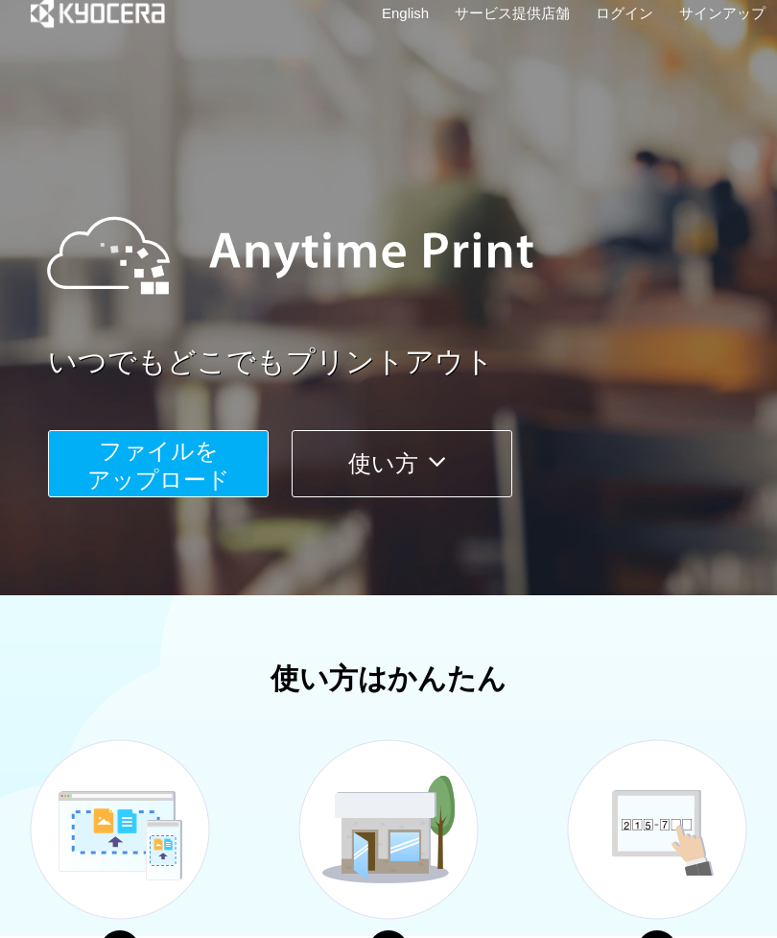
scroll to position [405, 0]
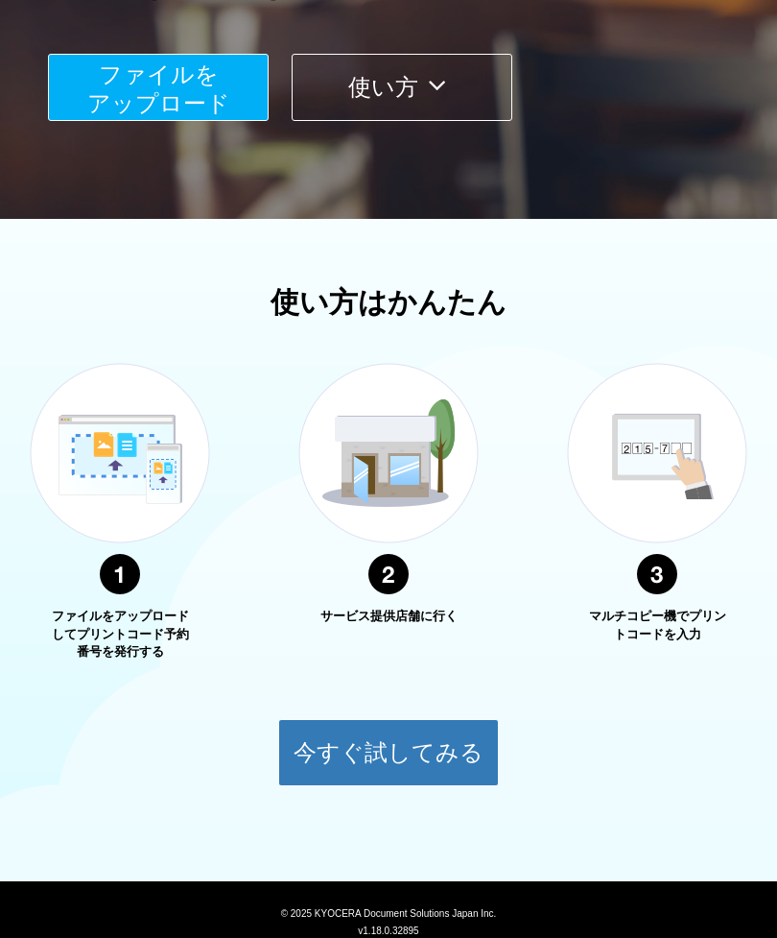
click at [399, 758] on button "今すぐ試してみる" at bounding box center [388, 752] width 221 height 67
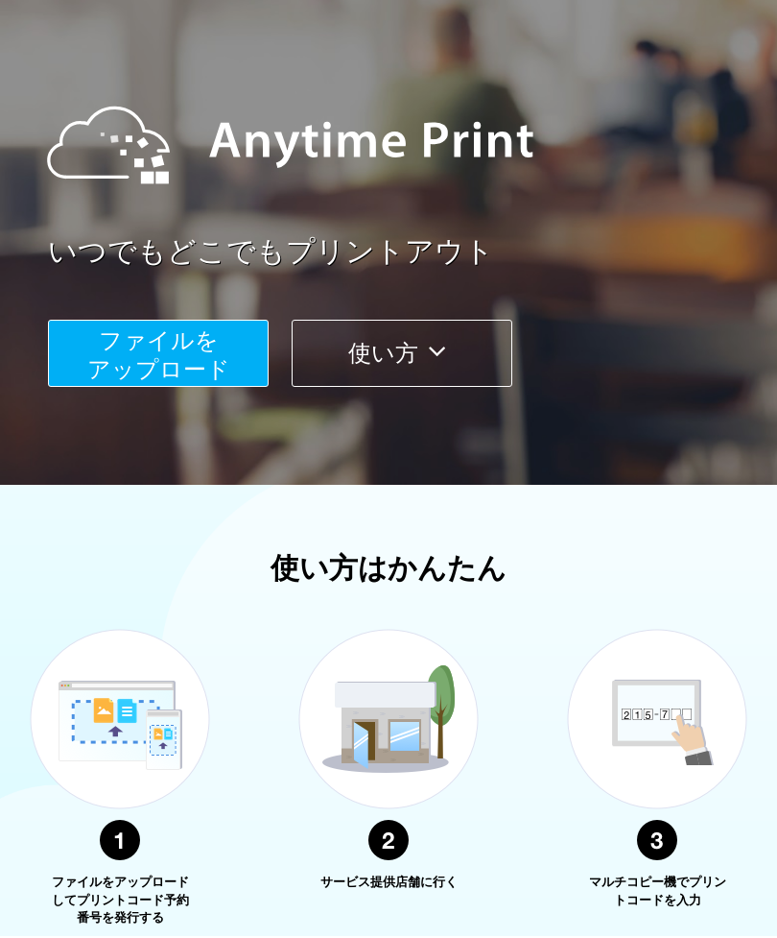
scroll to position [142, 0]
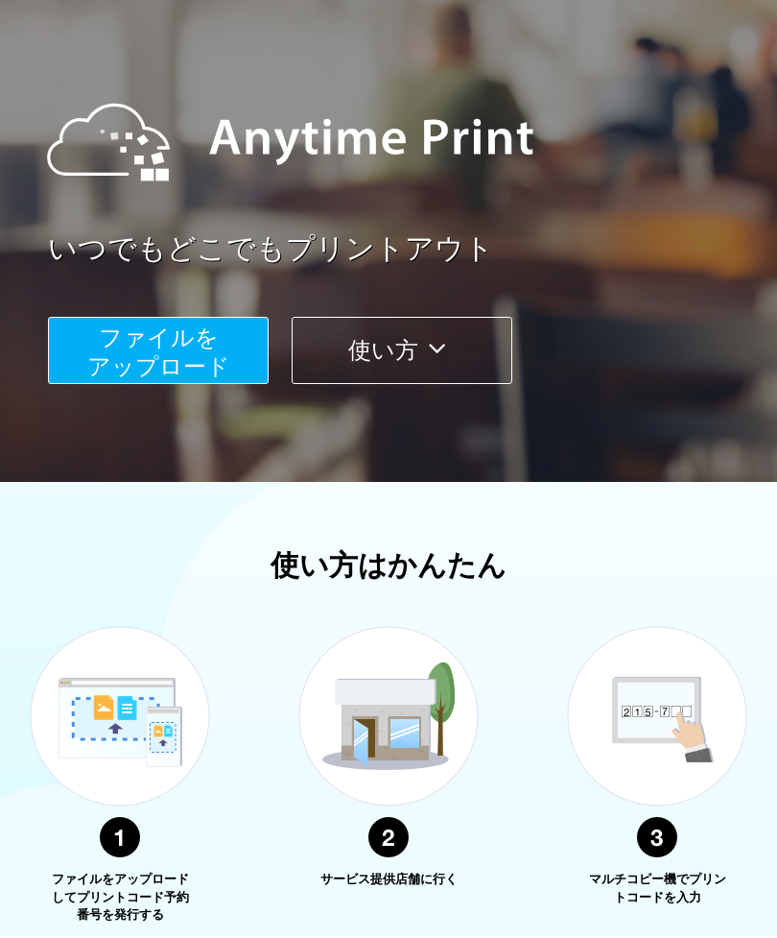
click at [232, 370] on button "ファイルを ​​アップロード" at bounding box center [158, 350] width 221 height 67
click at [442, 334] on icon at bounding box center [436, 348] width 37 height 29
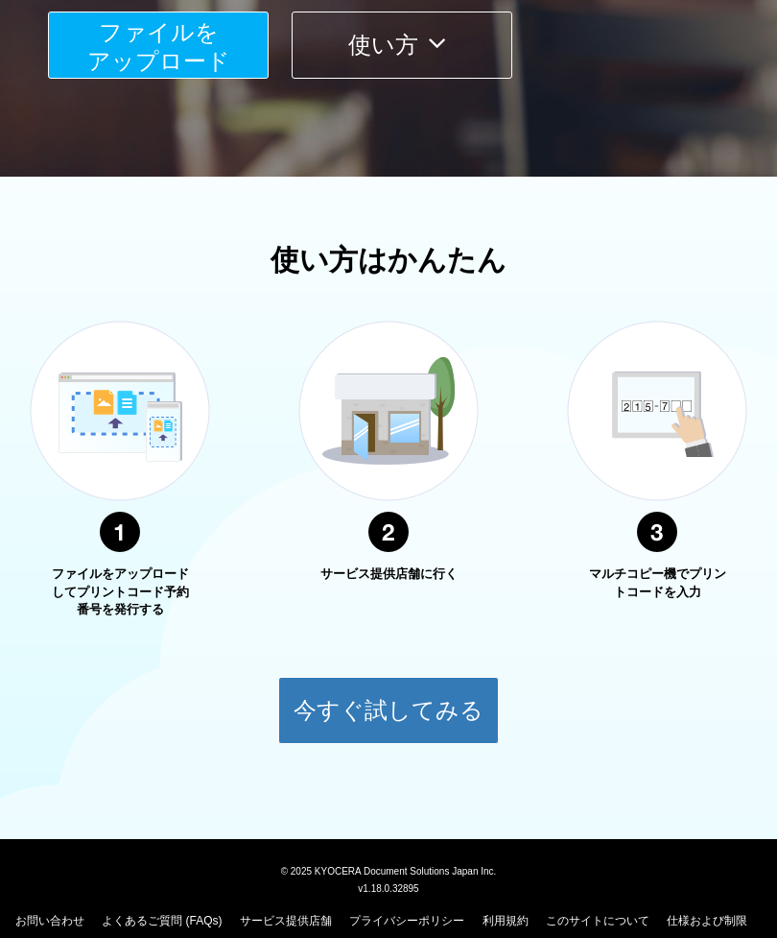
scroll to position [466, 0]
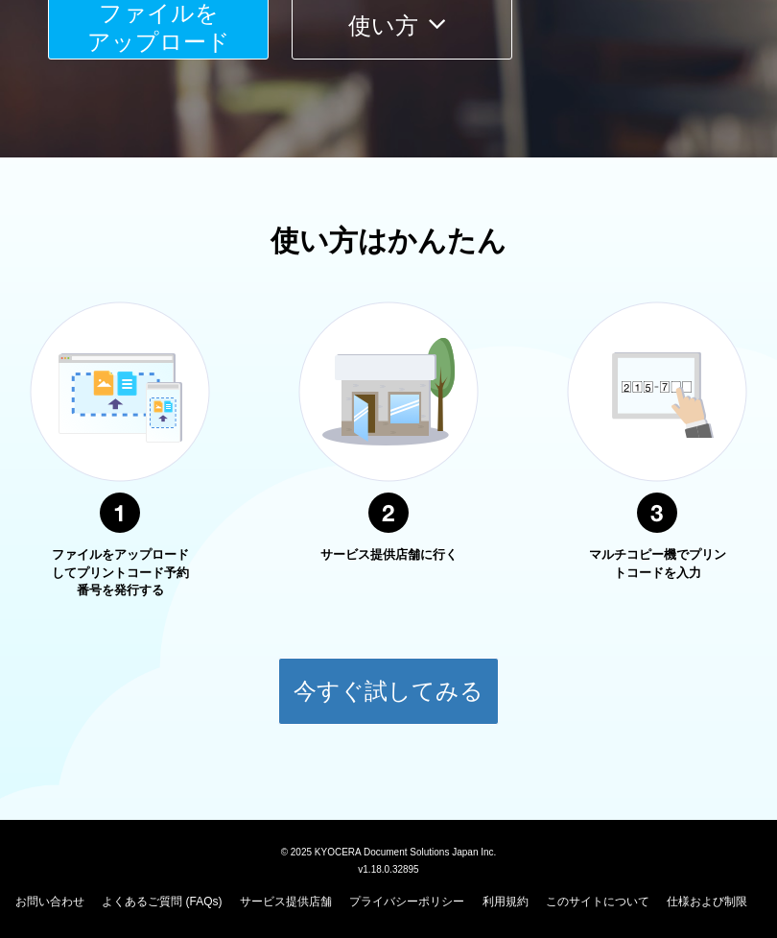
click at [164, 422] on img at bounding box center [120, 417] width 240 height 303
click at [469, 447] on img at bounding box center [389, 417] width 240 height 303
click at [705, 491] on img at bounding box center [657, 417] width 240 height 303
click at [429, 697] on button "今すぐ試してみる" at bounding box center [388, 690] width 221 height 67
click at [390, 690] on button "今すぐ試してみる" at bounding box center [388, 690] width 221 height 67
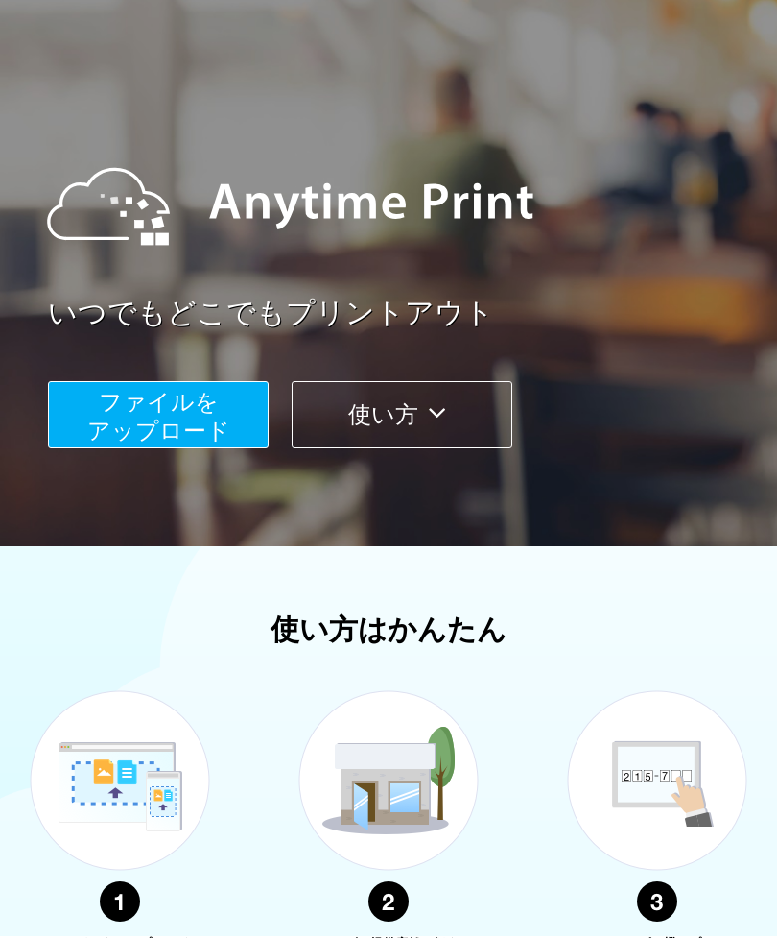
scroll to position [0, 0]
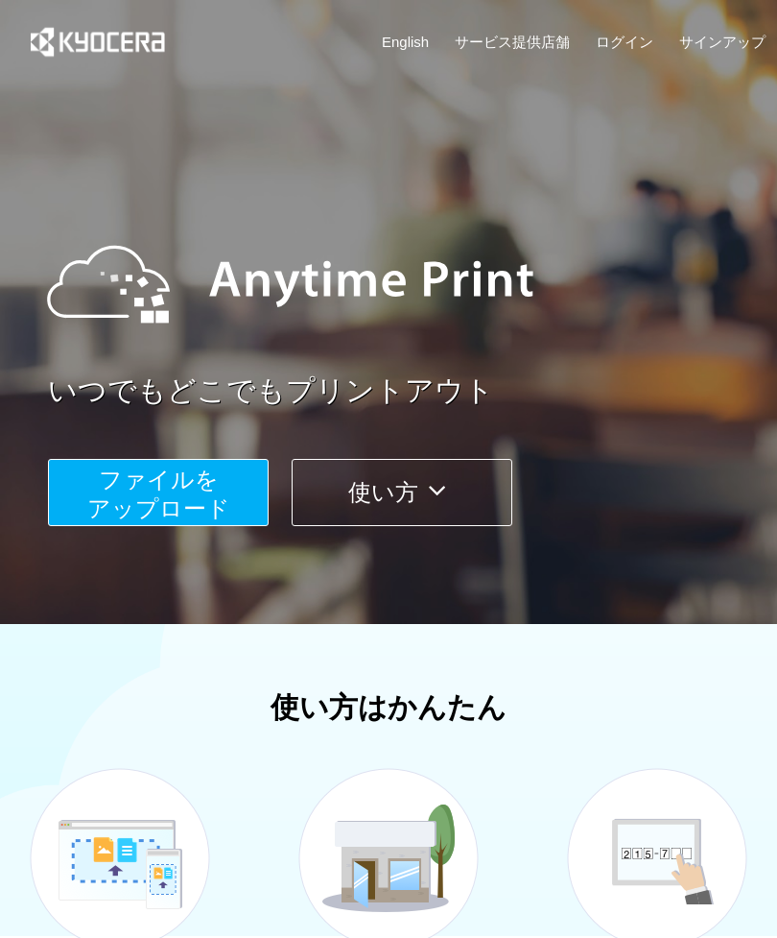
click at [627, 39] on link "ログイン" at bounding box center [625, 42] width 58 height 20
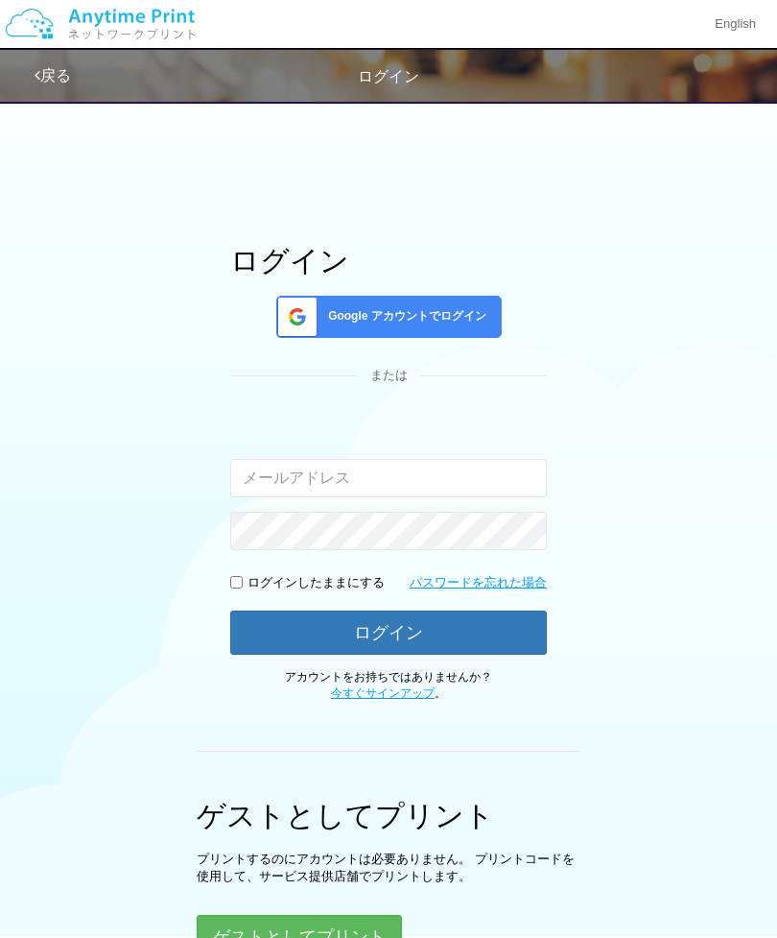
click at [698, 42] on link "English" at bounding box center [735, 24] width 89 height 48
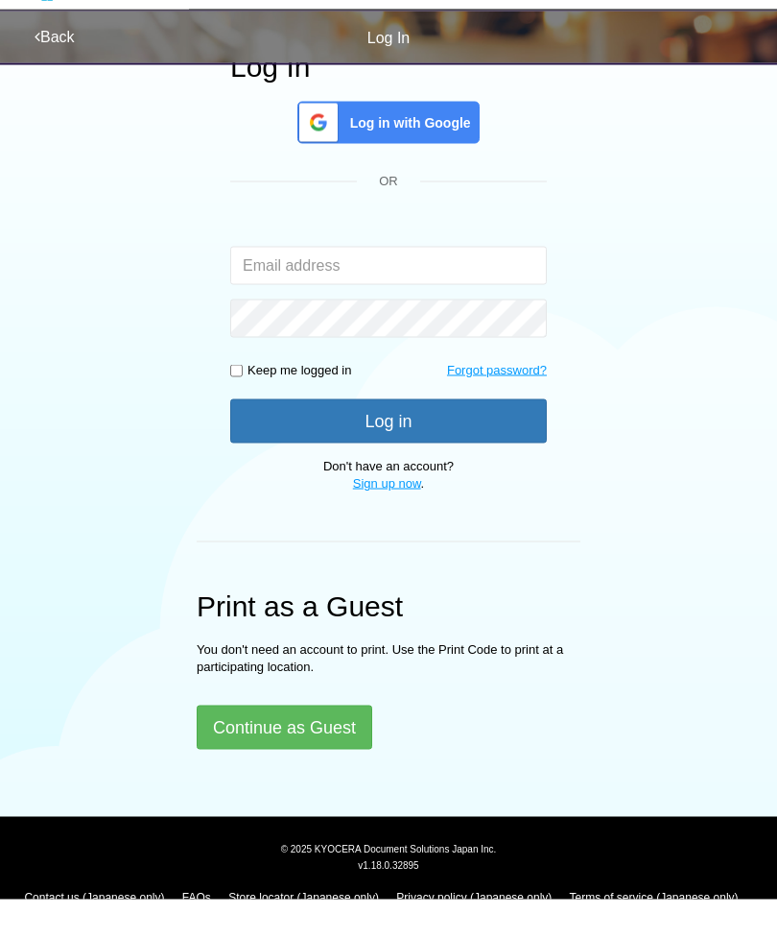
scroll to position [155, 0]
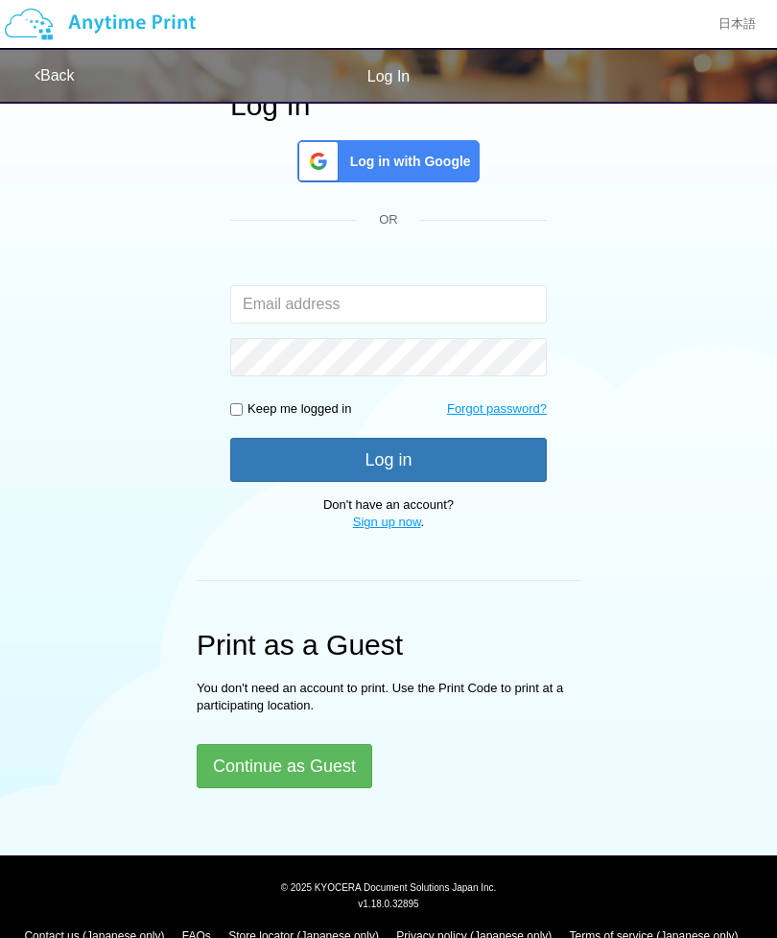
click at [310, 758] on button "Continue as Guest" at bounding box center [285, 766] width 176 height 44
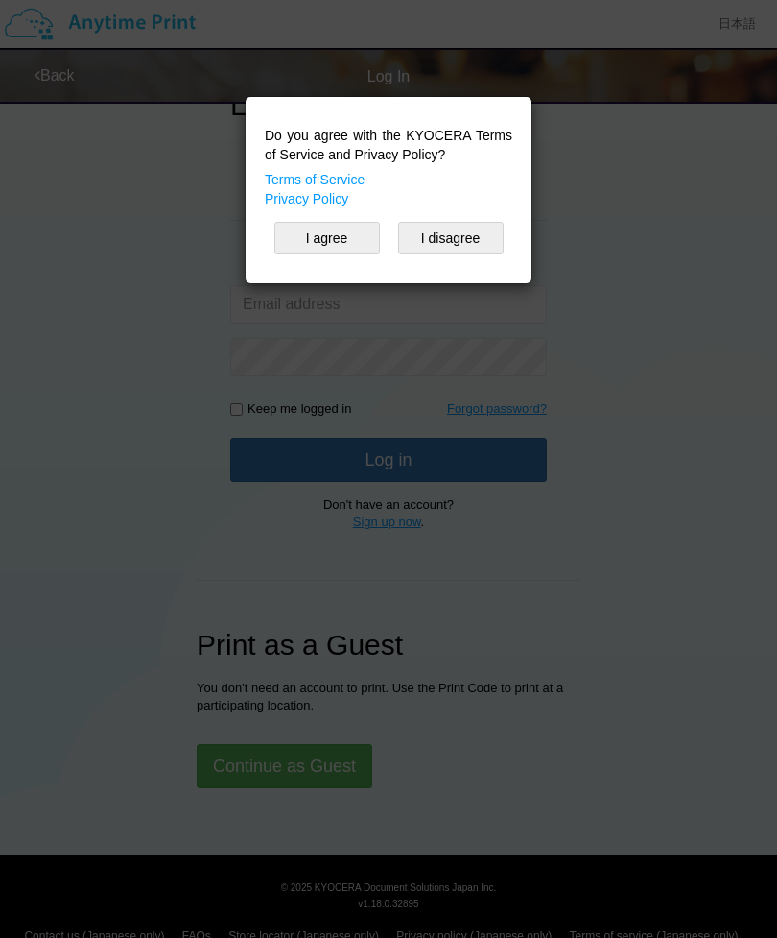
click at [636, 235] on div "Do you agree with the KYOCERA Terms of Service and Privacy Policy? Terms of Ser…" at bounding box center [388, 469] width 777 height 938
click at [593, 228] on div "Do you agree with the KYOCERA Terms of Service and Privacy Policy? Terms of Ser…" at bounding box center [388, 469] width 777 height 938
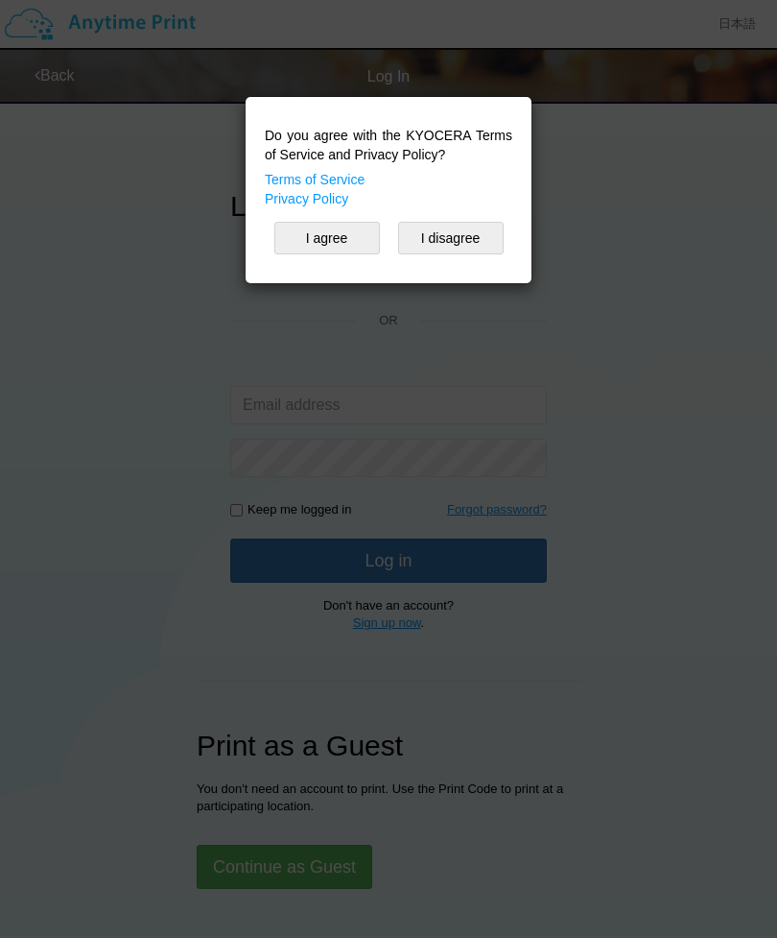
scroll to position [0, 0]
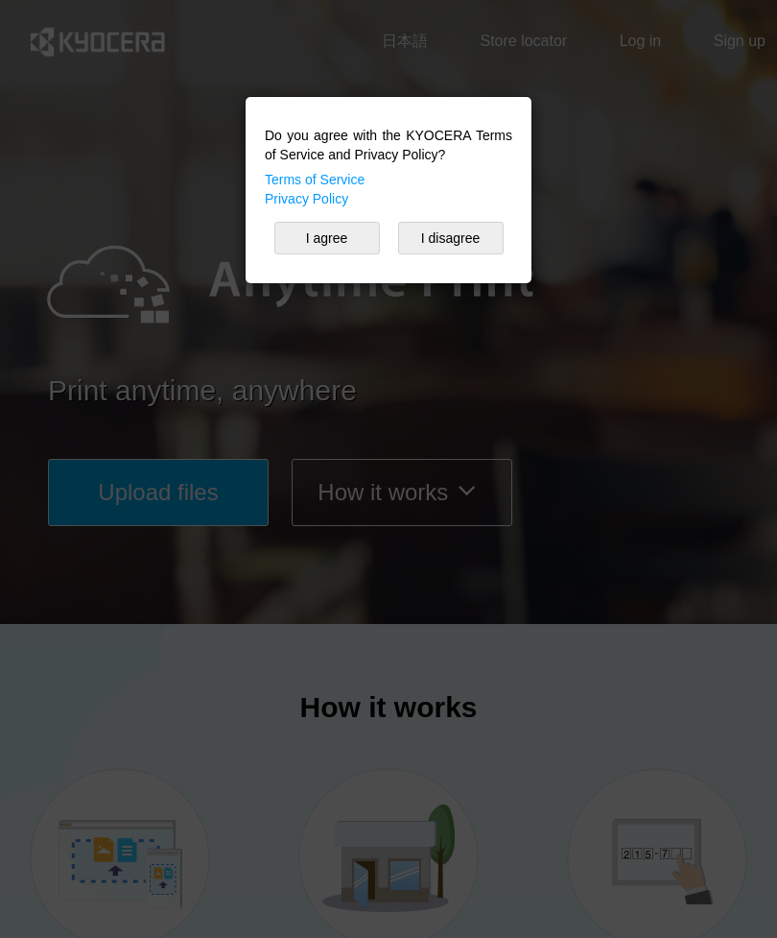
click at [576, 112] on div "Do you agree with the KYOCERA Terms of Service and Privacy Policy? Terms of Ser…" at bounding box center [388, 469] width 777 height 938
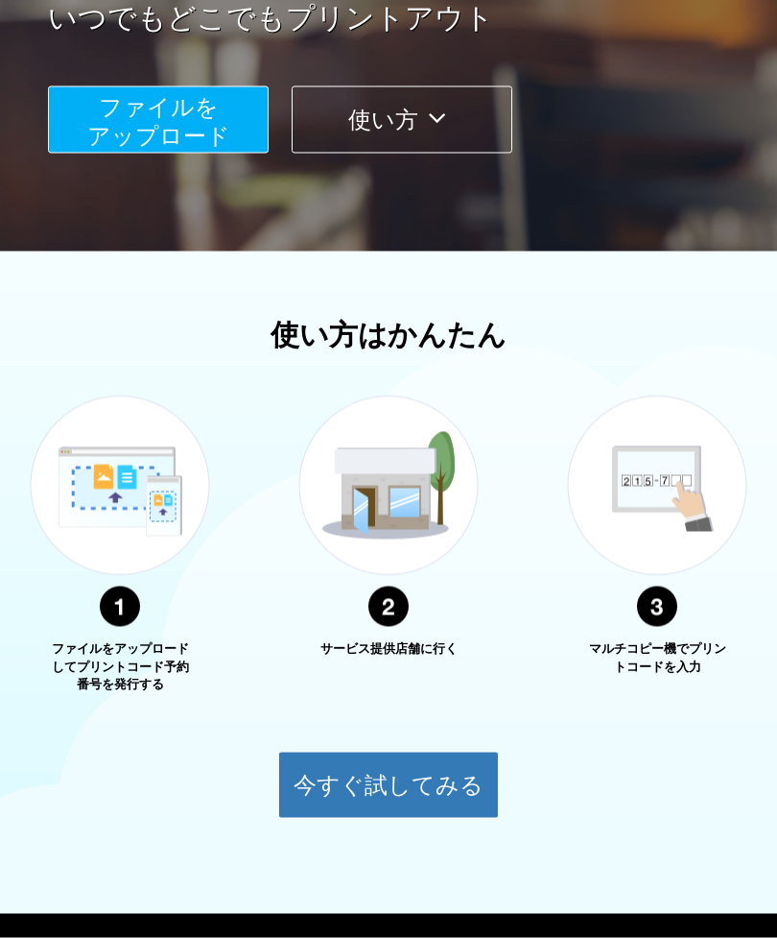
scroll to position [377, 0]
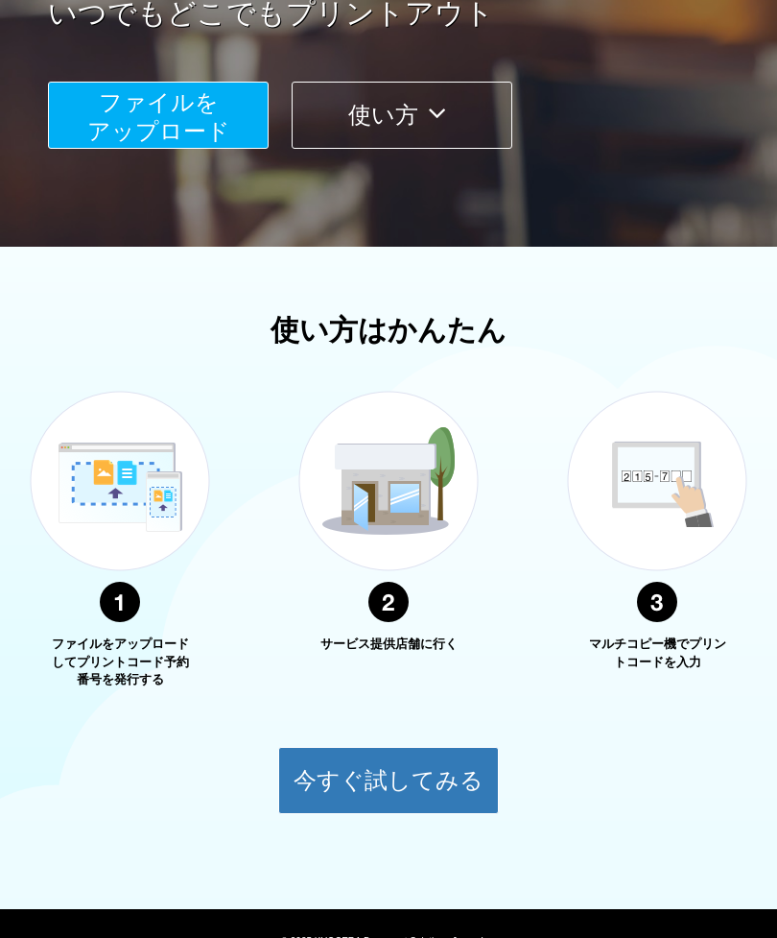
click at [433, 782] on button "今すぐ試してみる" at bounding box center [388, 780] width 221 height 67
click at [442, 770] on button "今すぐ試してみる" at bounding box center [388, 780] width 221 height 67
click at [427, 780] on button "今すぐ試してみる" at bounding box center [388, 780] width 221 height 67
click at [431, 762] on button "今すぐ試してみる" at bounding box center [388, 780] width 221 height 67
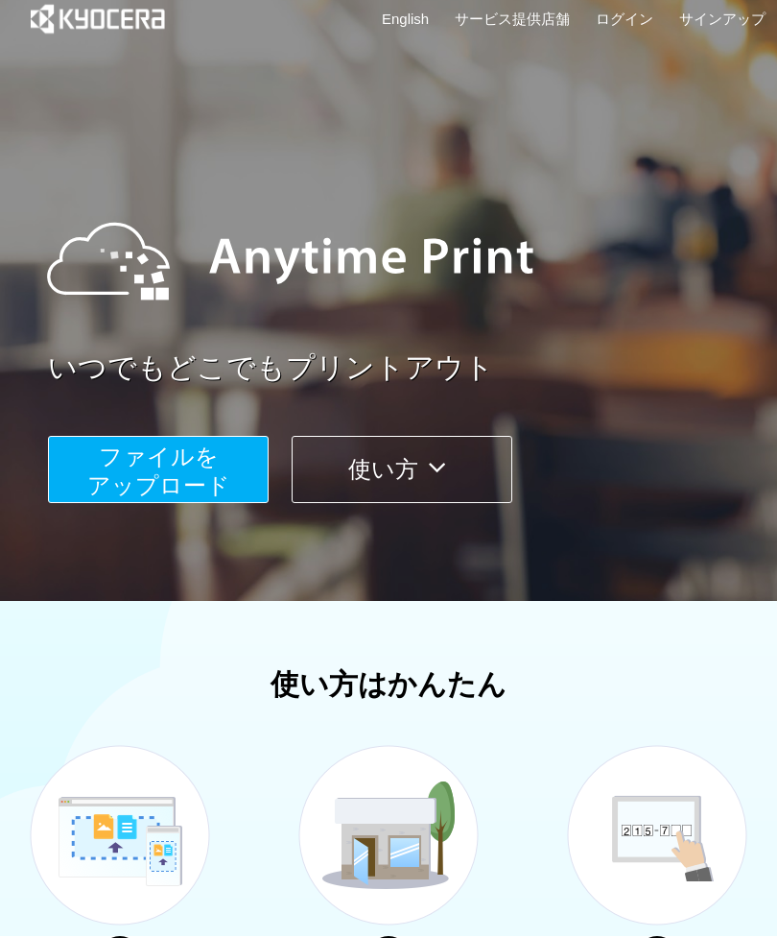
scroll to position [0, 0]
